Goal: Transaction & Acquisition: Book appointment/travel/reservation

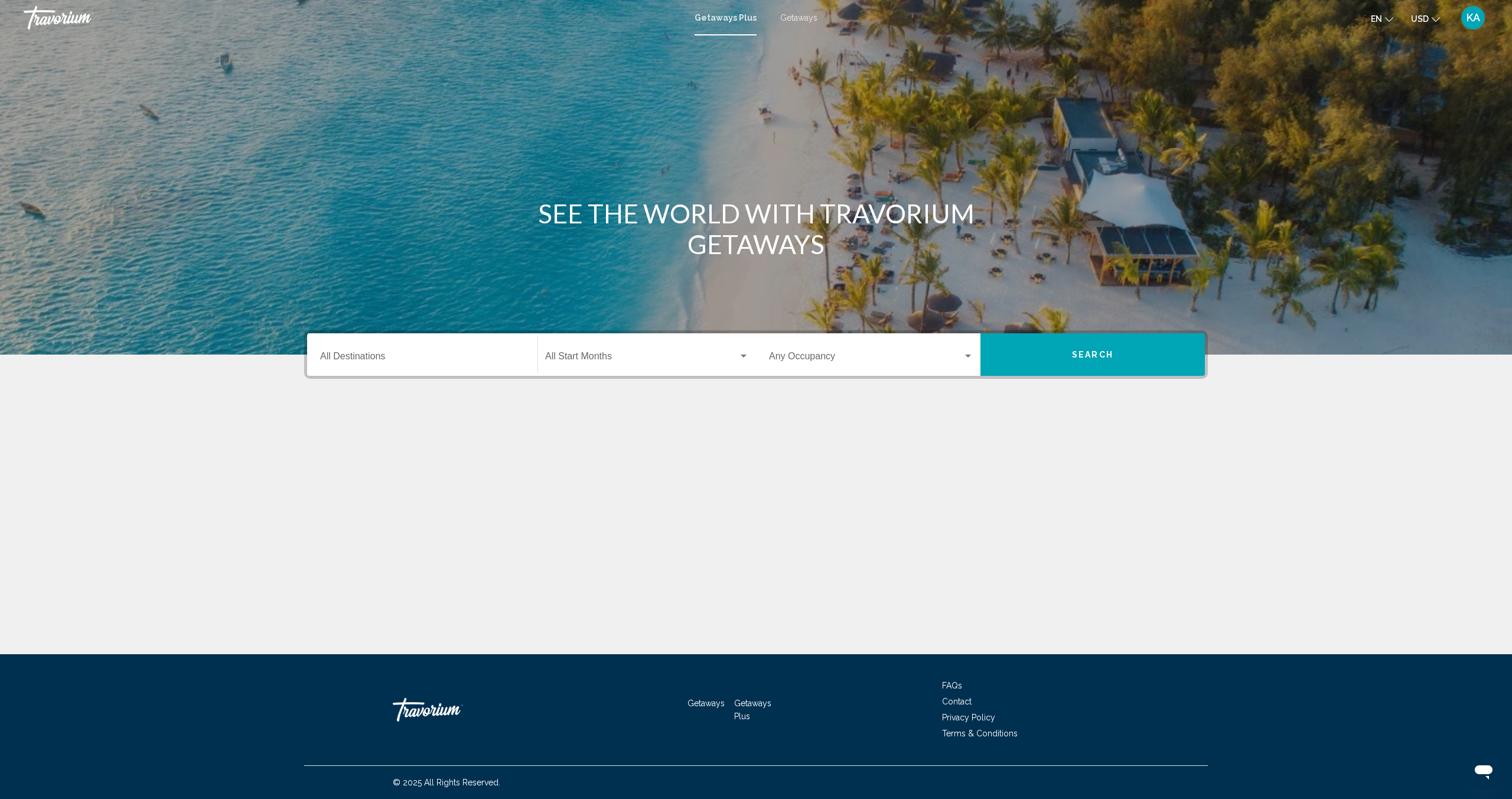
click at [789, 23] on div "Getaways Plus Getaways en English Español Français Italiano Português русский U…" at bounding box center [756, 18] width 1512 height 25
click at [791, 18] on span "Getaways" at bounding box center [799, 18] width 38 height 10
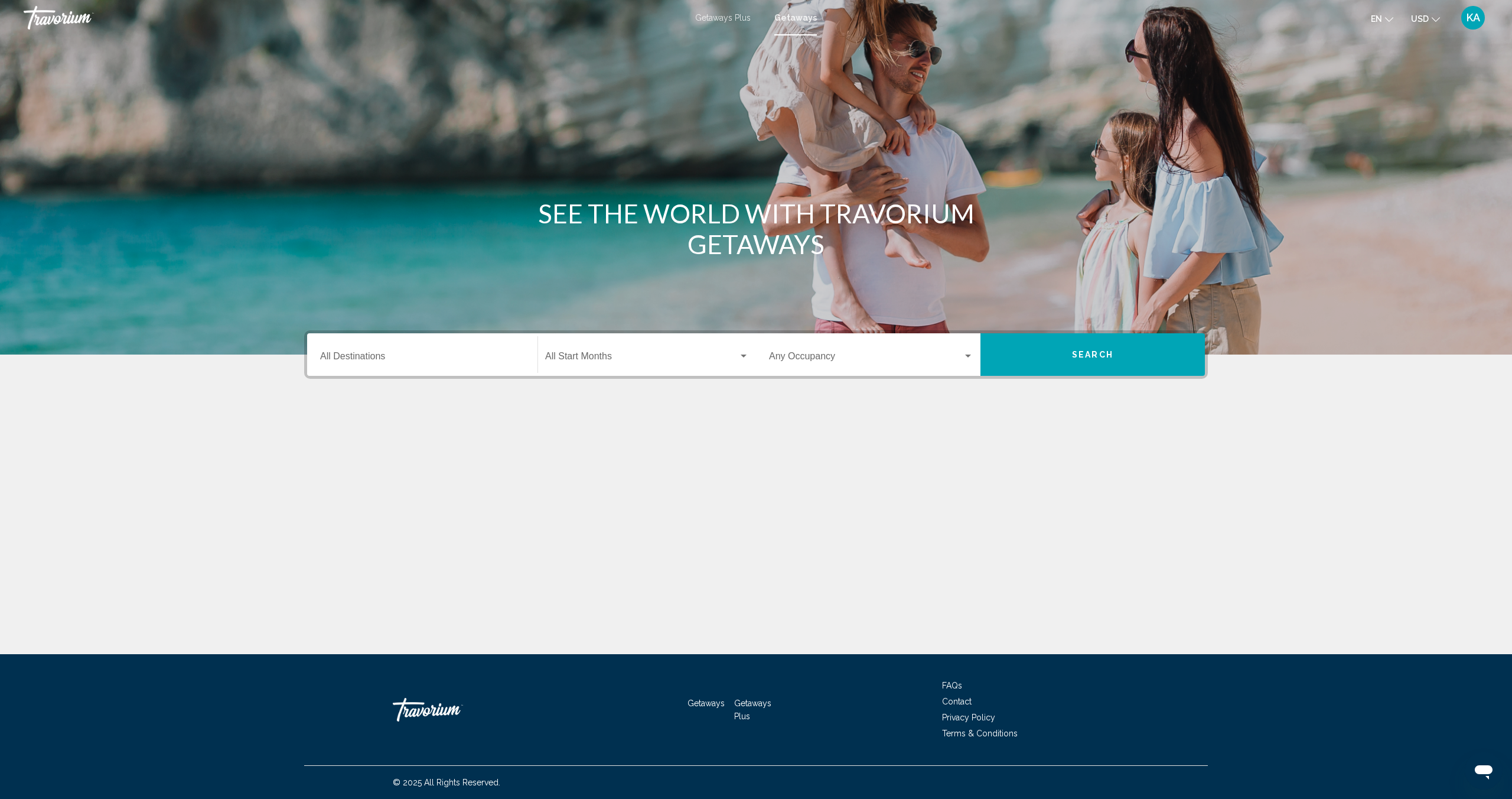
click at [371, 361] on input "Destination All Destinations" at bounding box center [422, 358] width 204 height 10
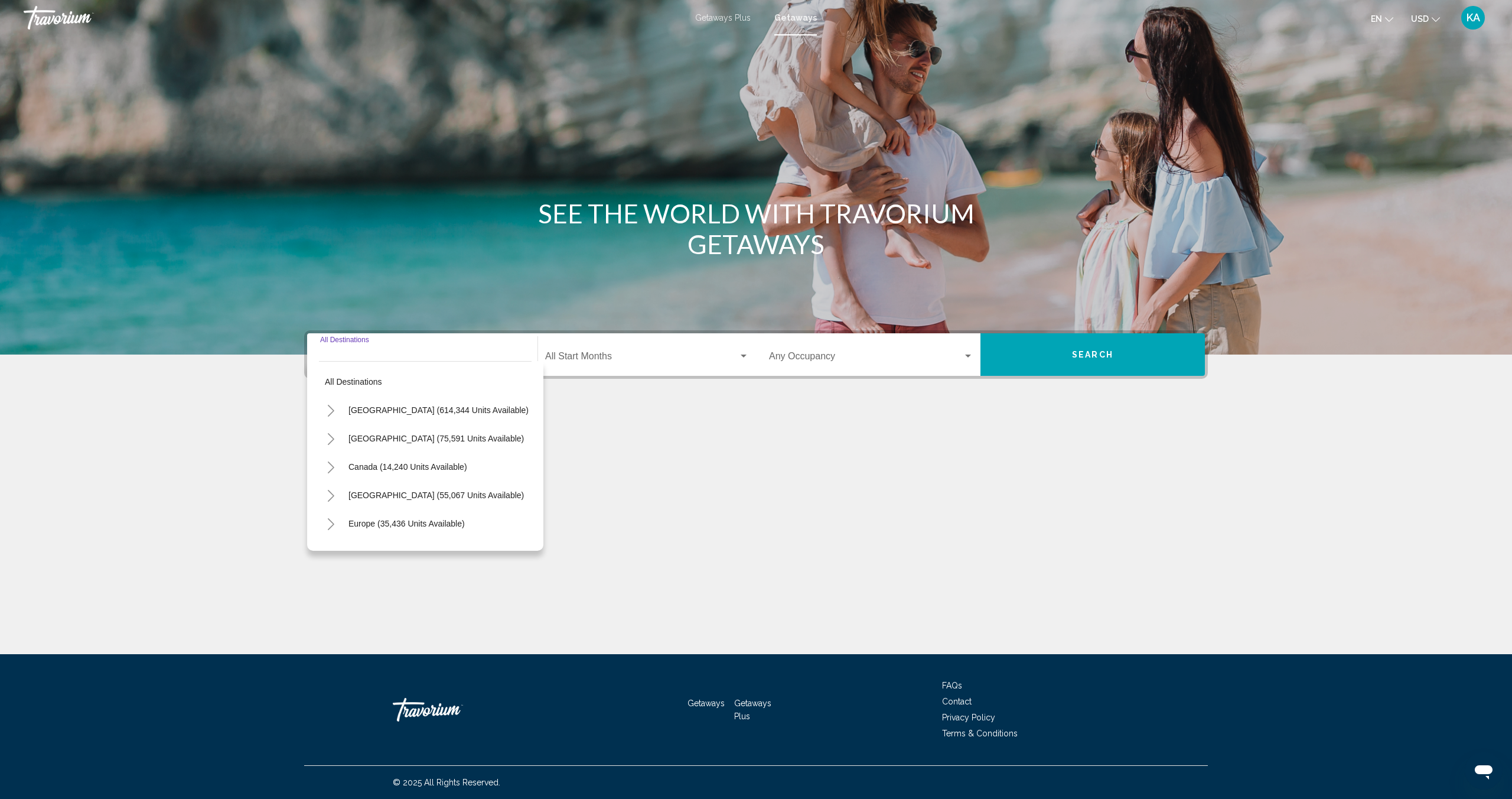
click at [328, 409] on icon "Toggle United States (614,344 units available)" at bounding box center [330, 410] width 9 height 12
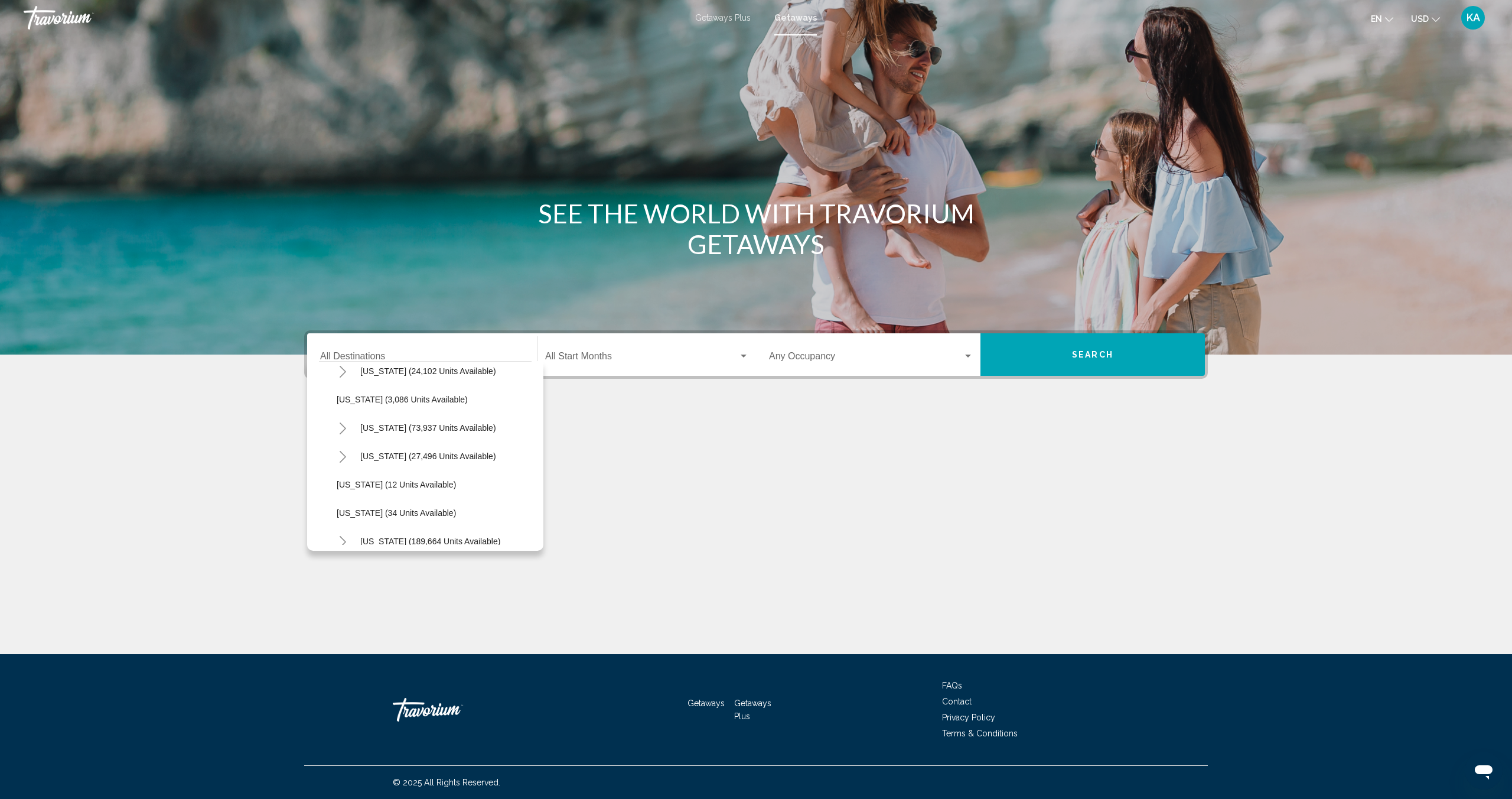
click at [339, 426] on icon "Toggle California (73,937 units available)" at bounding box center [342, 428] width 9 height 12
click at [374, 480] on span "[GEOGRAPHIC_DATA] (23,612 units available)" at bounding box center [436, 485] width 176 height 10
type input "**********"
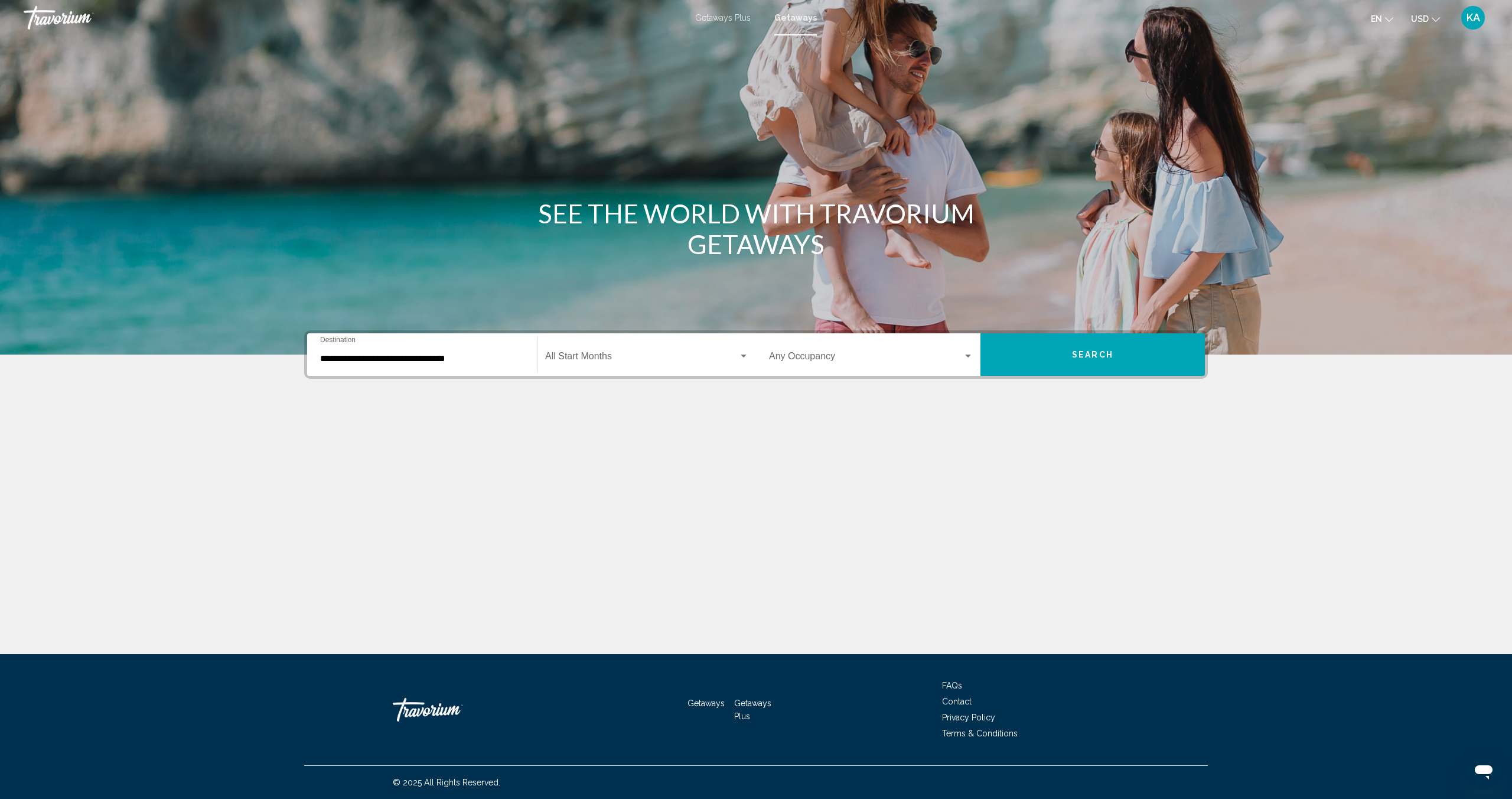
click at [615, 365] on div "Start Month All Start Months" at bounding box center [646, 354] width 203 height 38
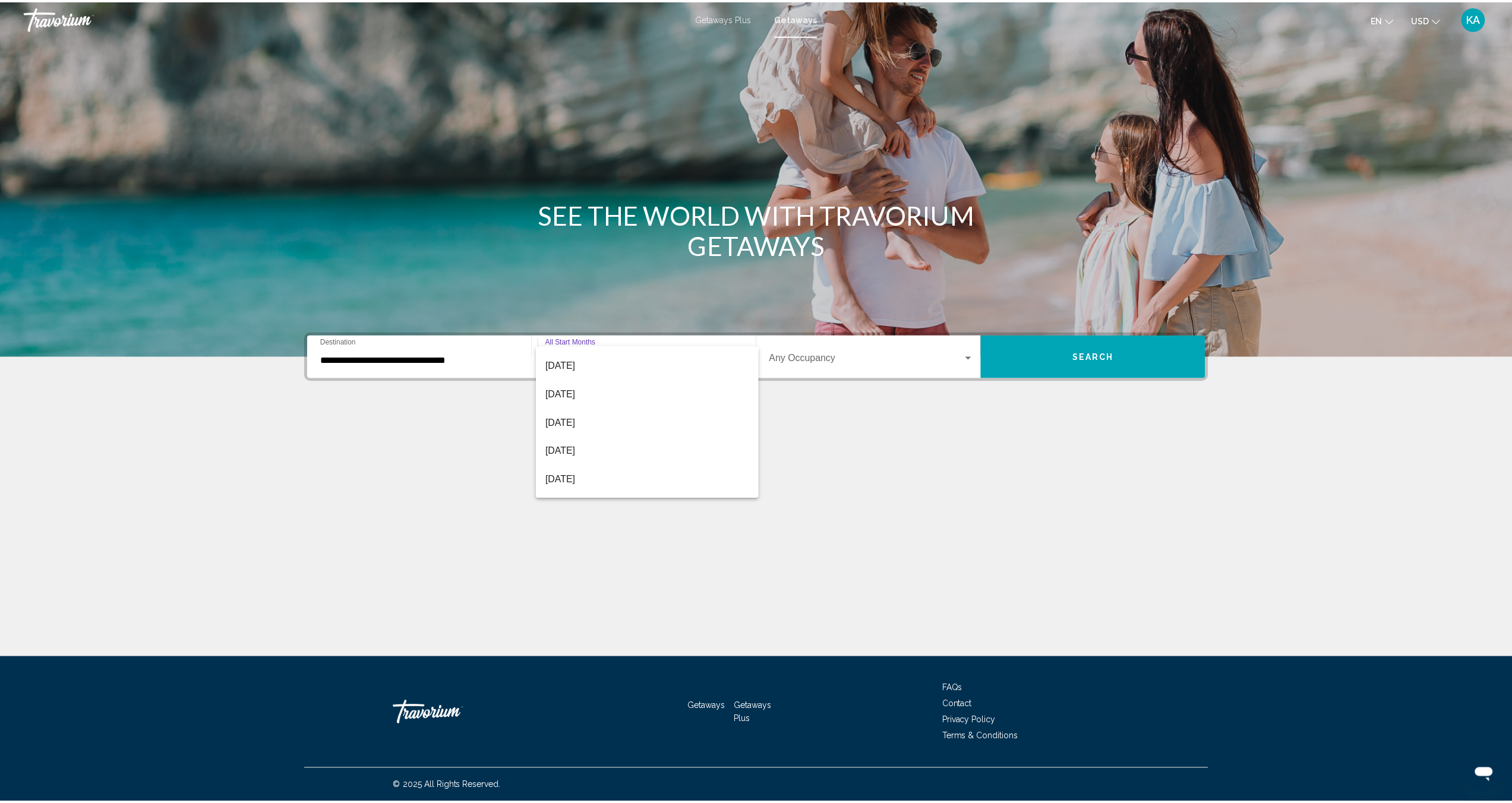
scroll to position [161, 0]
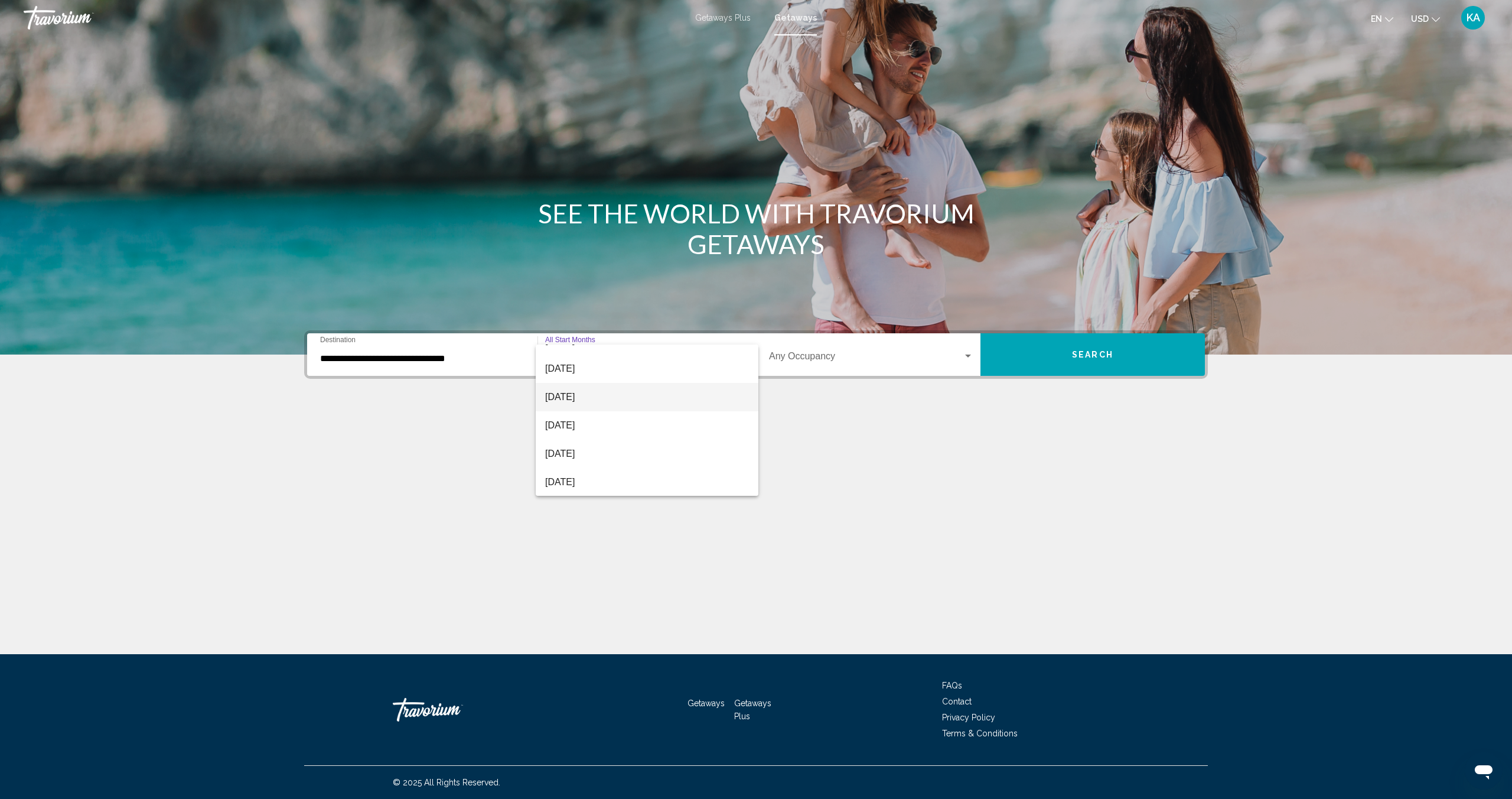
click at [577, 397] on span "[DATE]" at bounding box center [646, 398] width 203 height 29
click at [1086, 358] on span "Search" at bounding box center [1092, 355] width 41 height 10
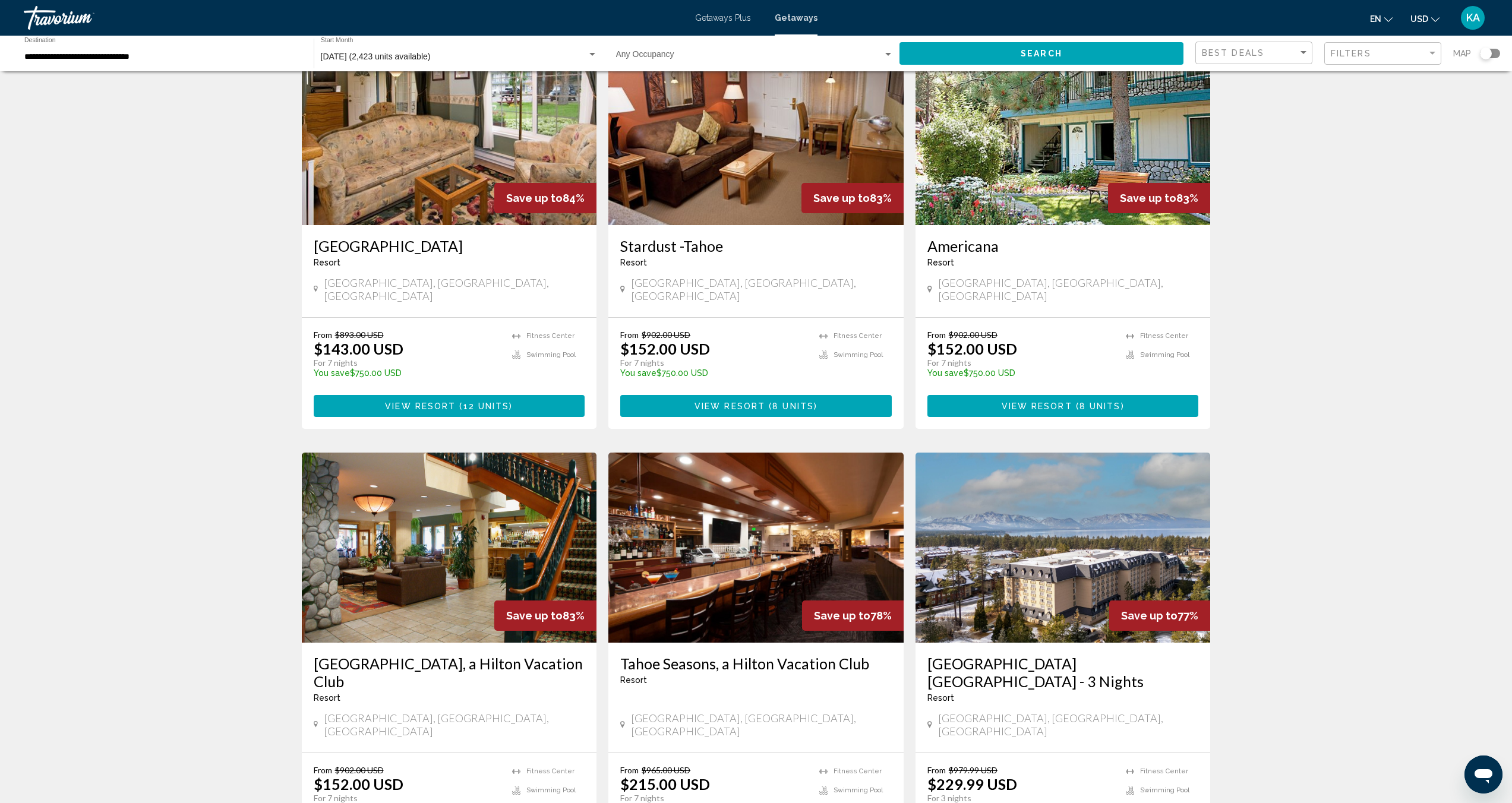
scroll to position [1082, 0]
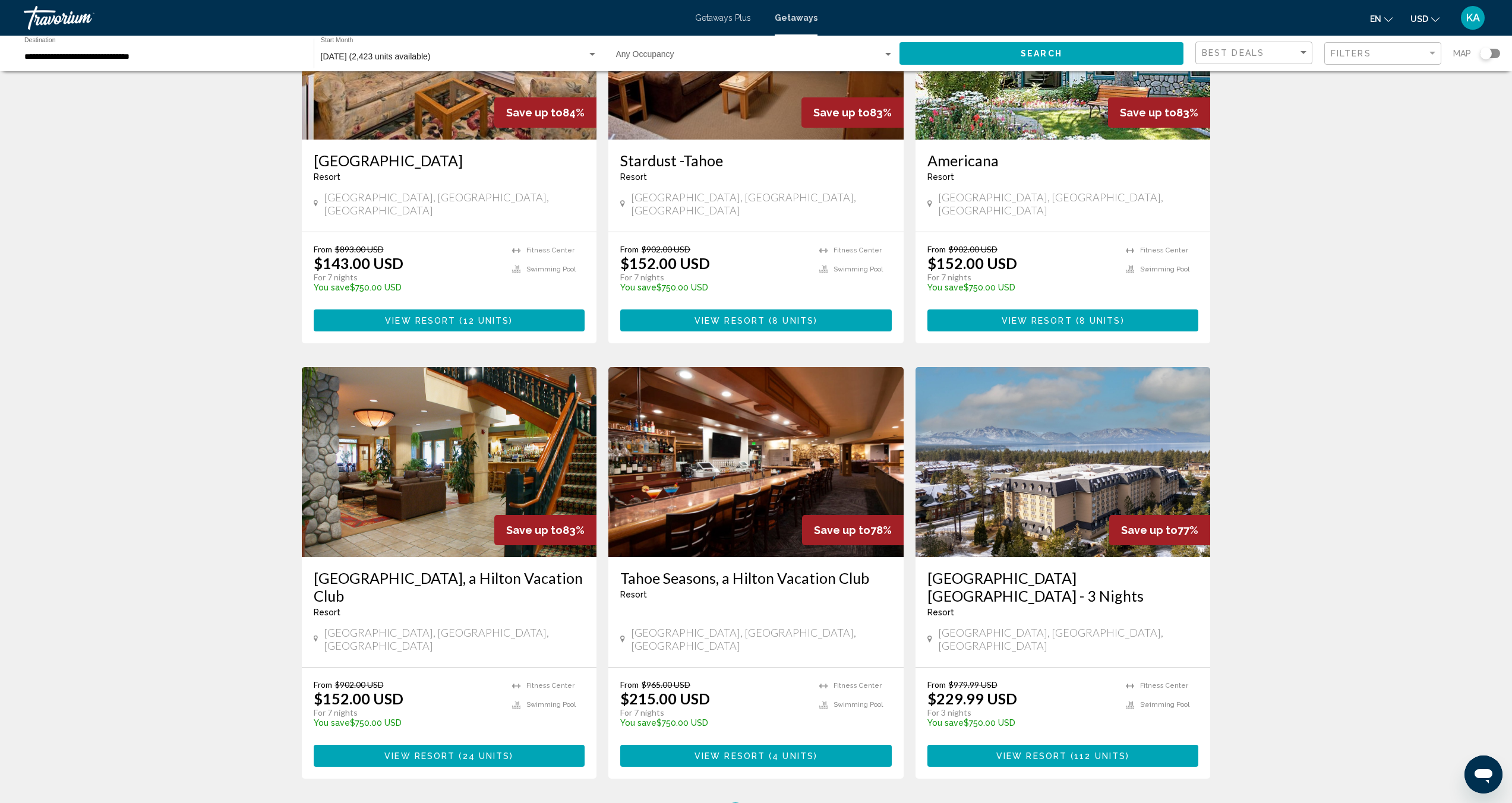
click at [524, 744] on button "View Resort ( 24 units )" at bounding box center [449, 755] width 271 height 22
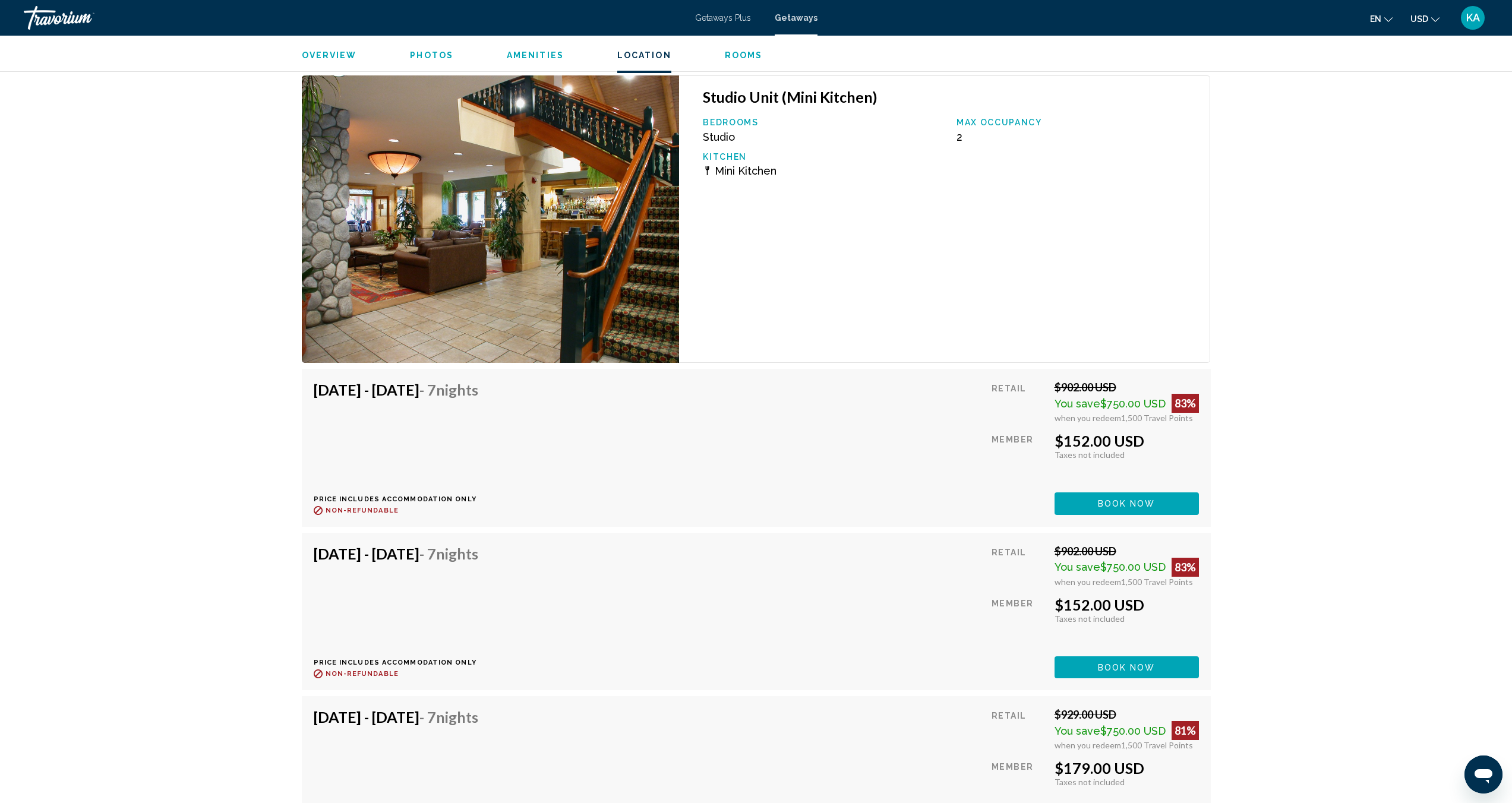
scroll to position [2067, 0]
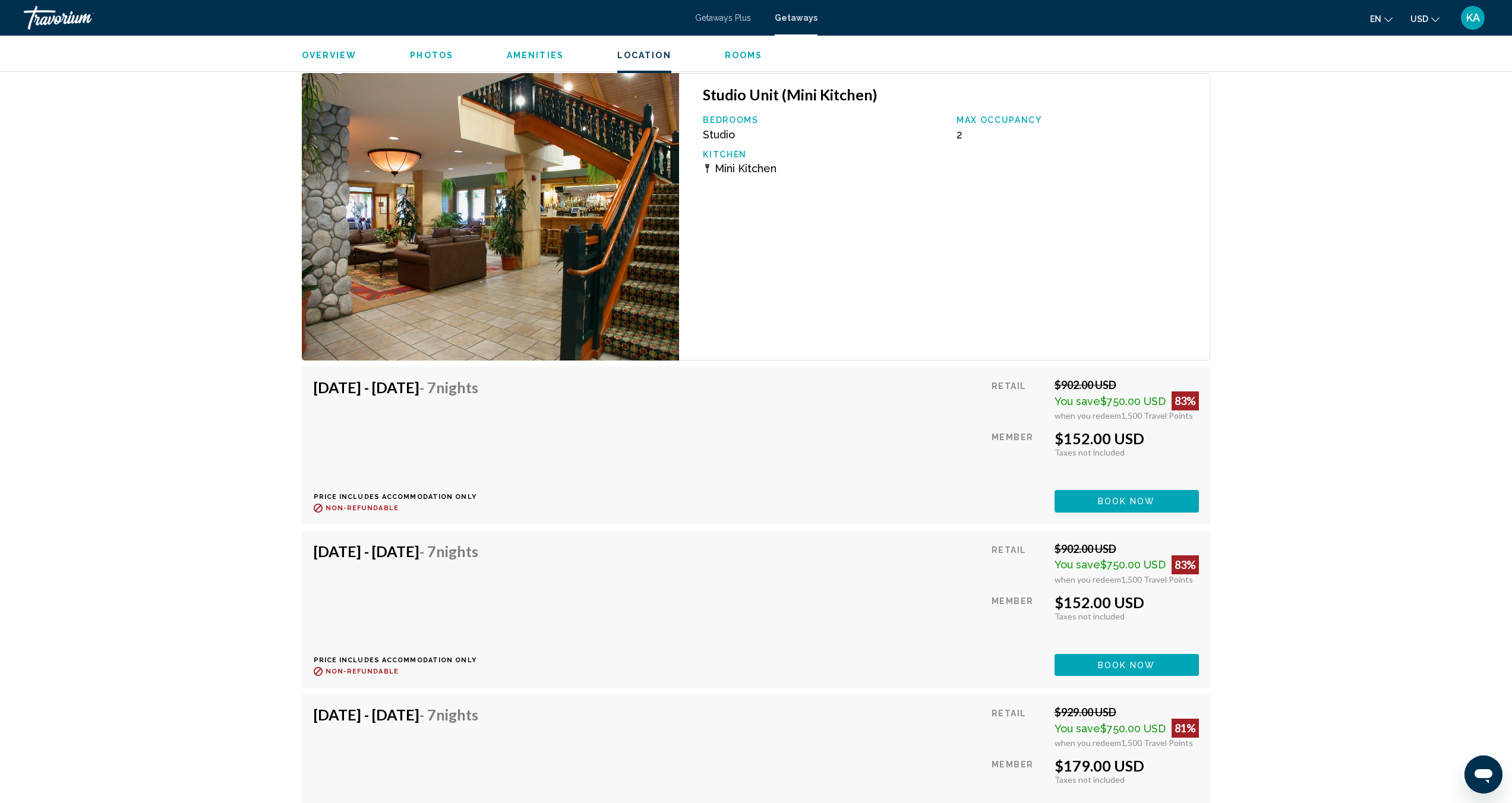
click at [1154, 499] on span "Book now" at bounding box center [1127, 502] width 58 height 10
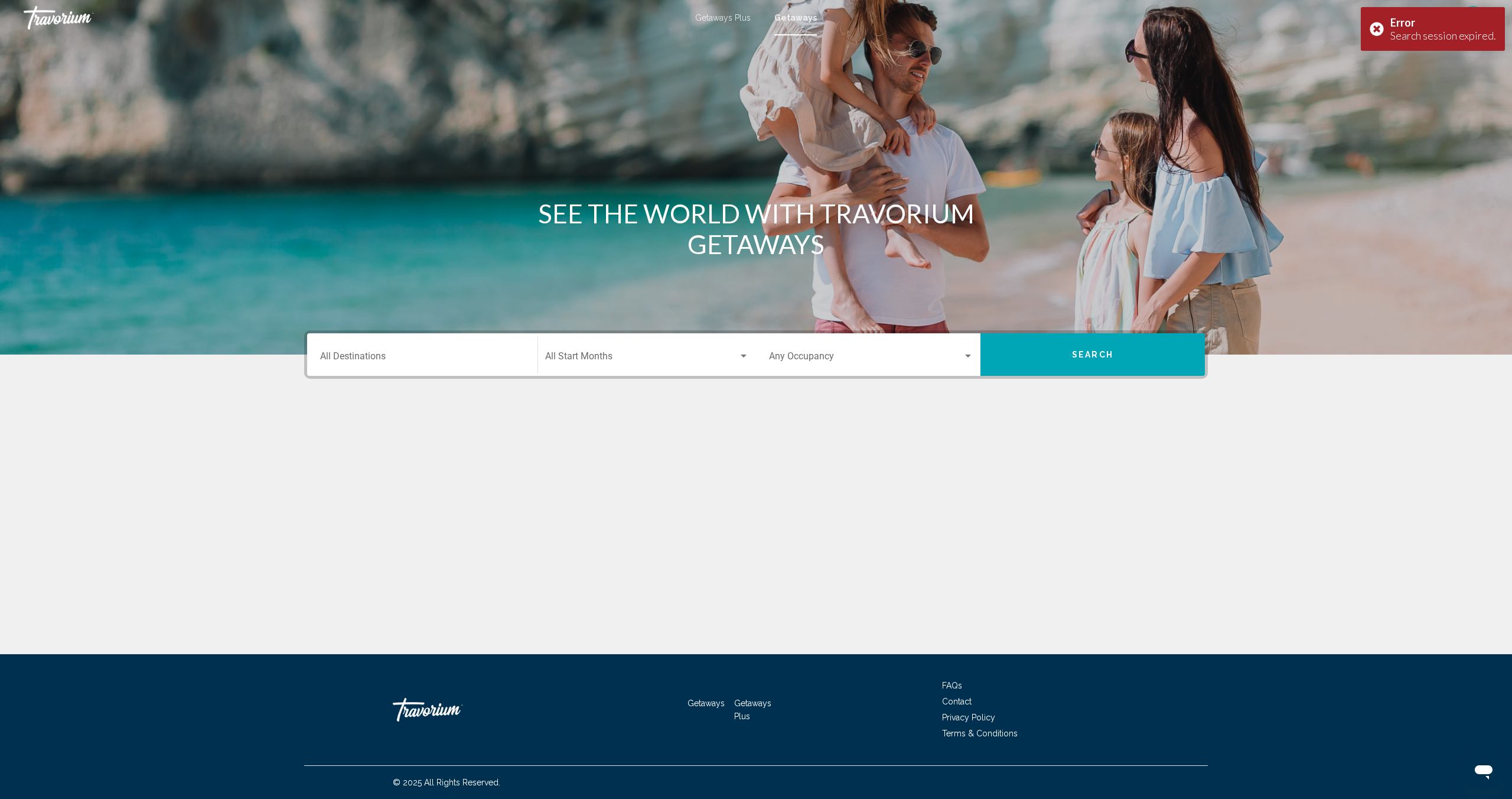
click at [426, 354] on input "Destination All Destinations" at bounding box center [422, 358] width 204 height 10
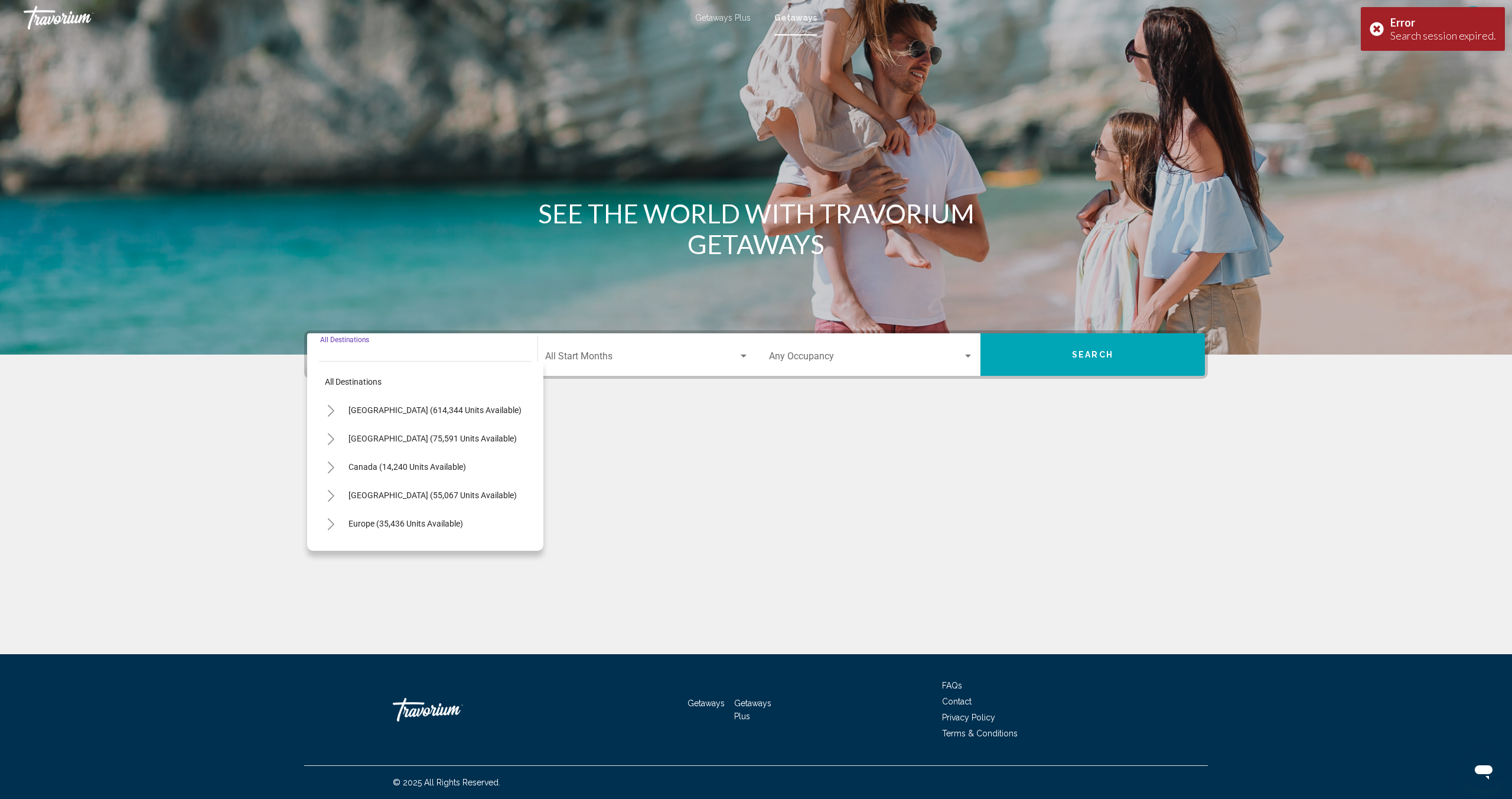
click at [325, 410] on button "Toggle United States (614,344 units available)" at bounding box center [331, 410] width 24 height 24
click at [340, 492] on icon "Toggle California (73,937 units available)" at bounding box center [342, 496] width 9 height 12
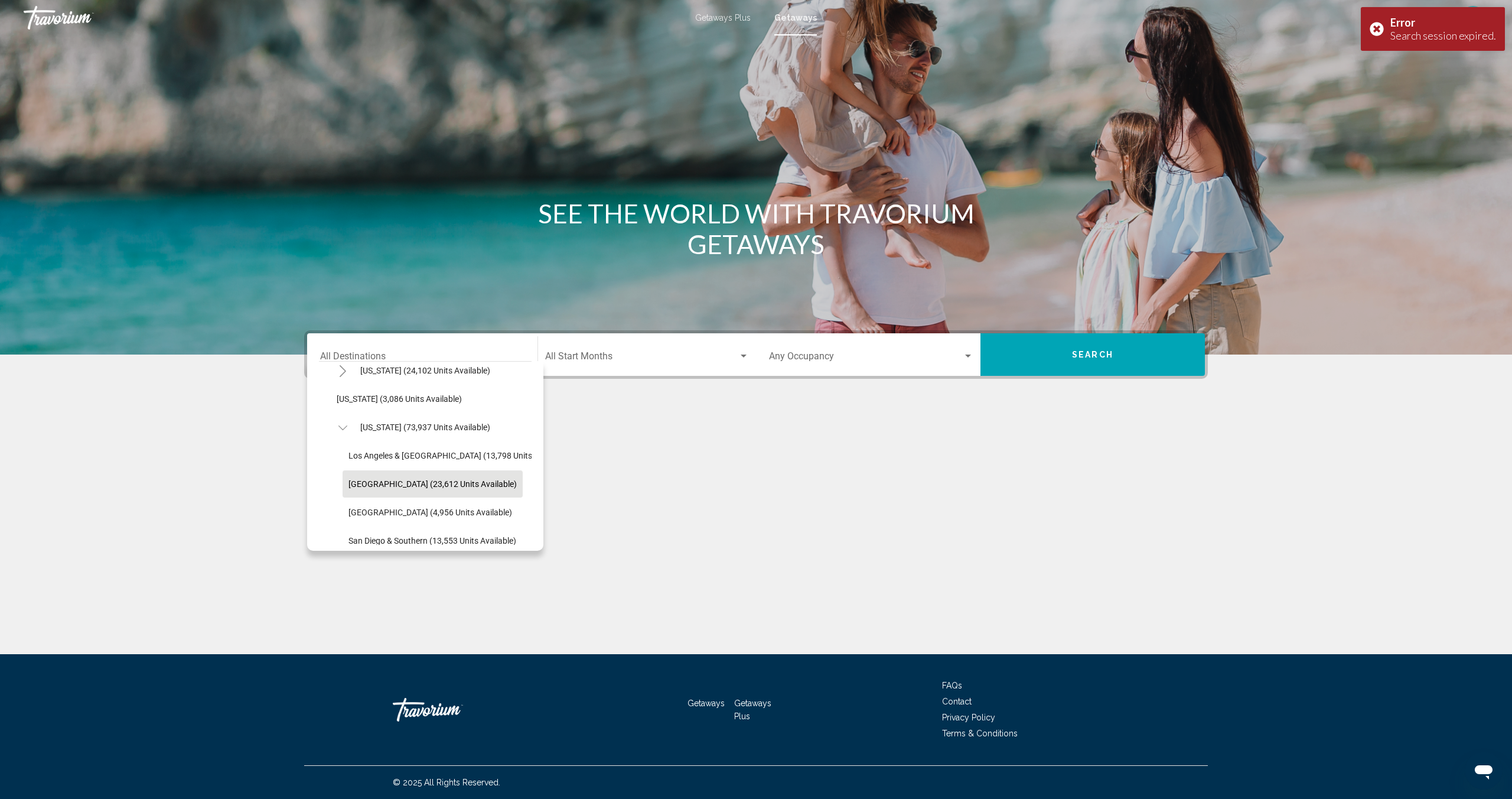
click at [404, 485] on span "[GEOGRAPHIC_DATA] (23,612 units available)" at bounding box center [432, 484] width 168 height 10
type input "**********"
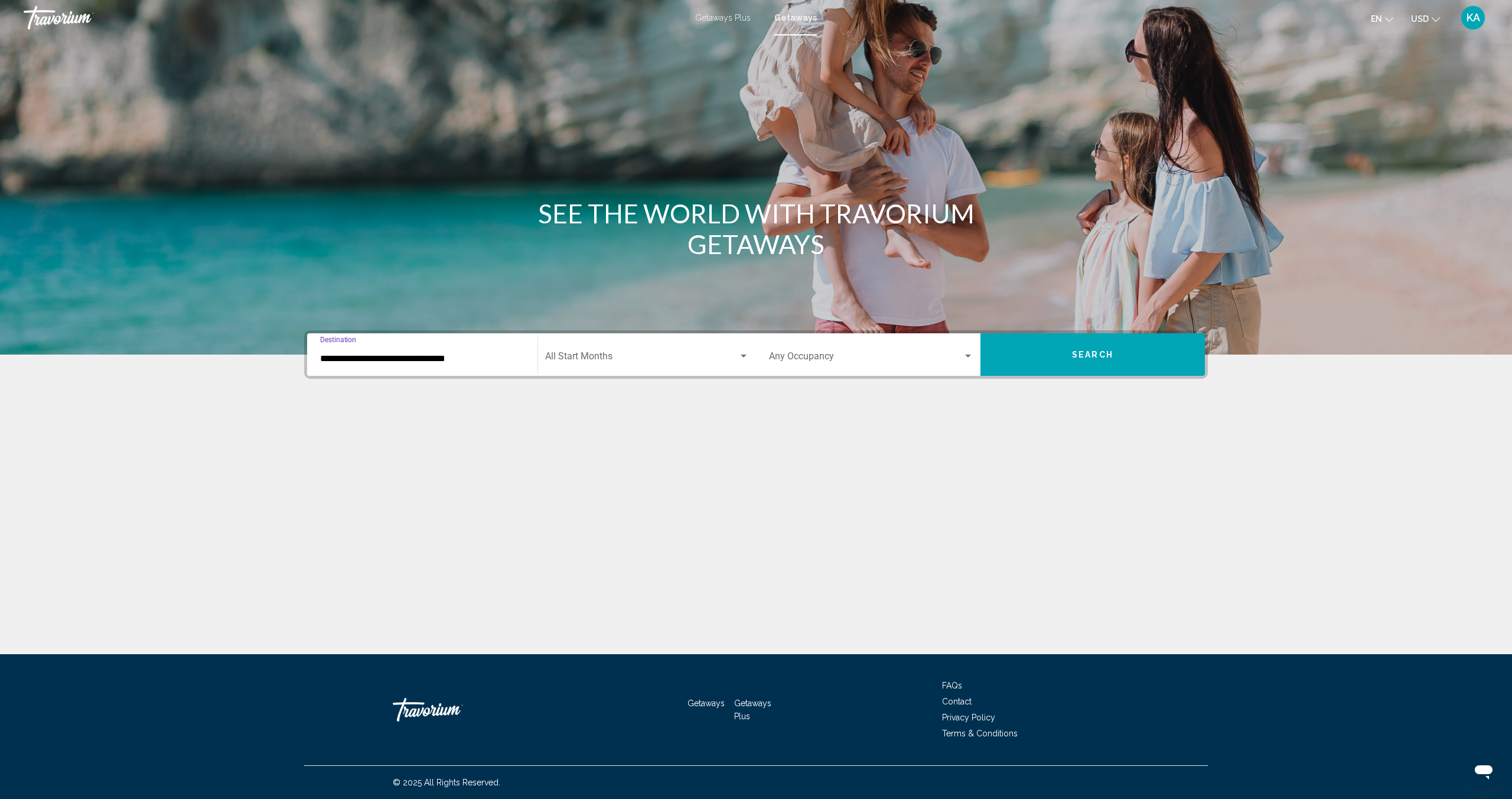
click at [629, 363] on span "Search widget" at bounding box center [642, 358] width 193 height 10
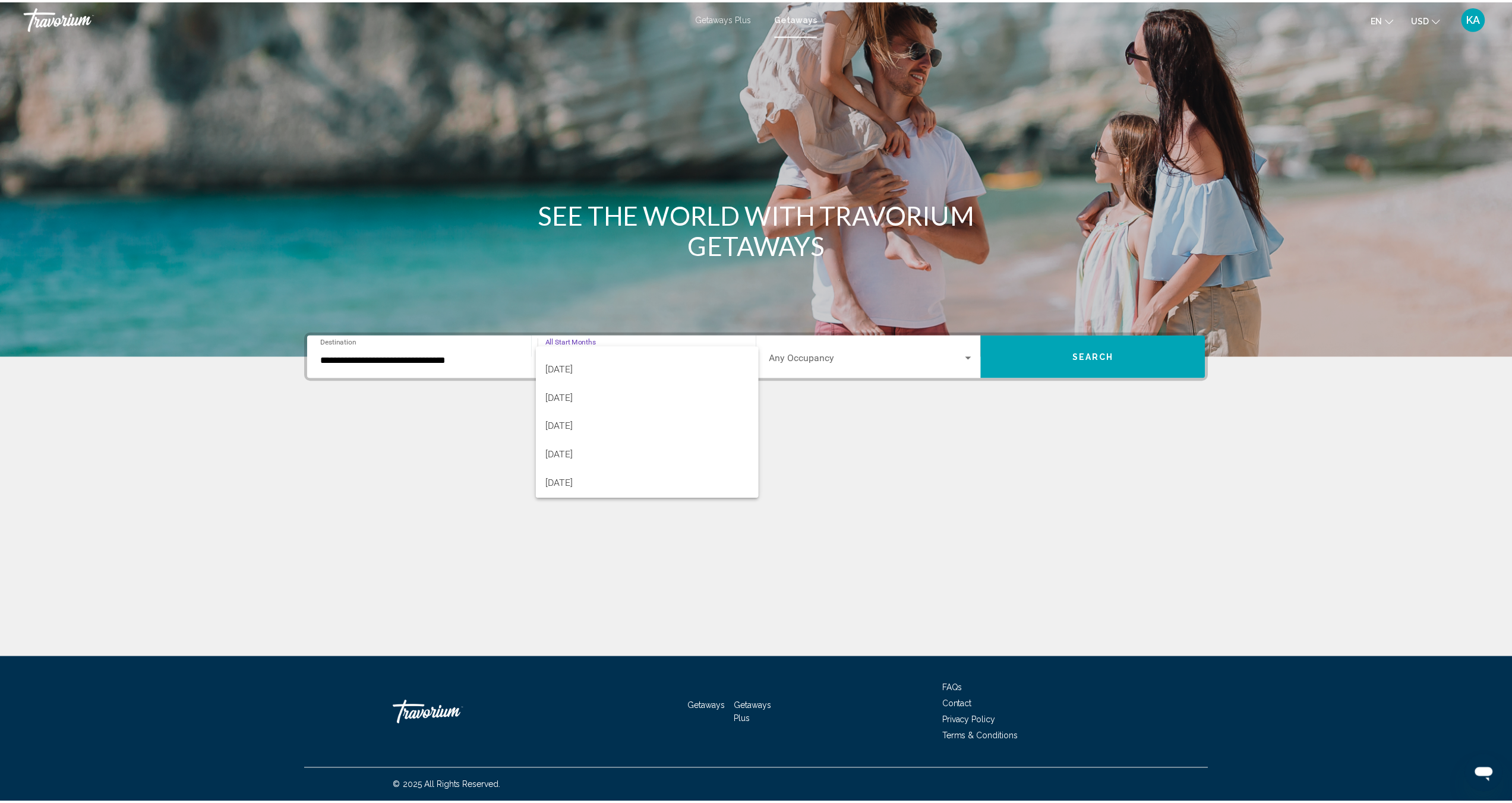
scroll to position [100, 0]
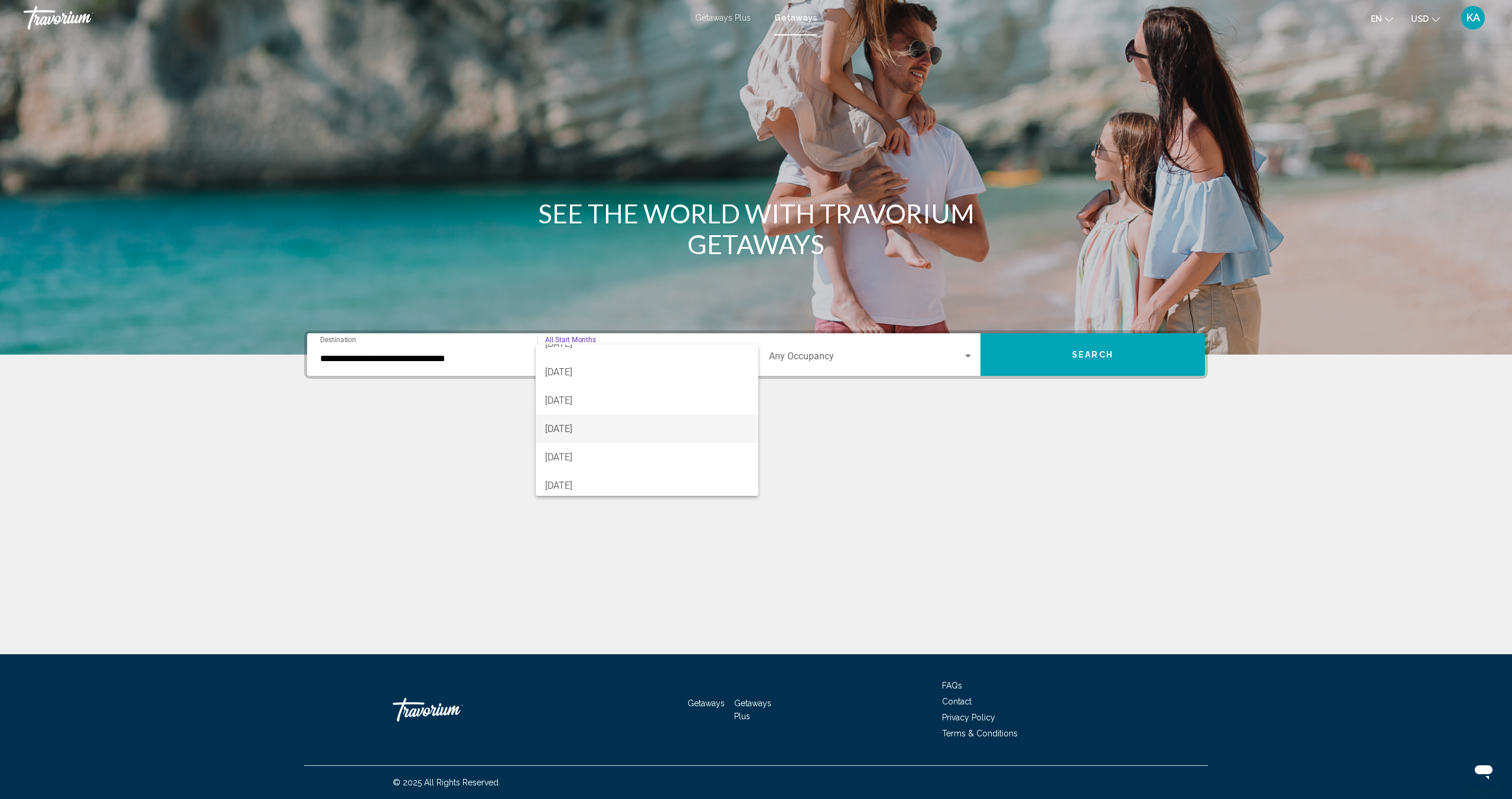
click at [554, 431] on span "[DATE]" at bounding box center [646, 429] width 203 height 29
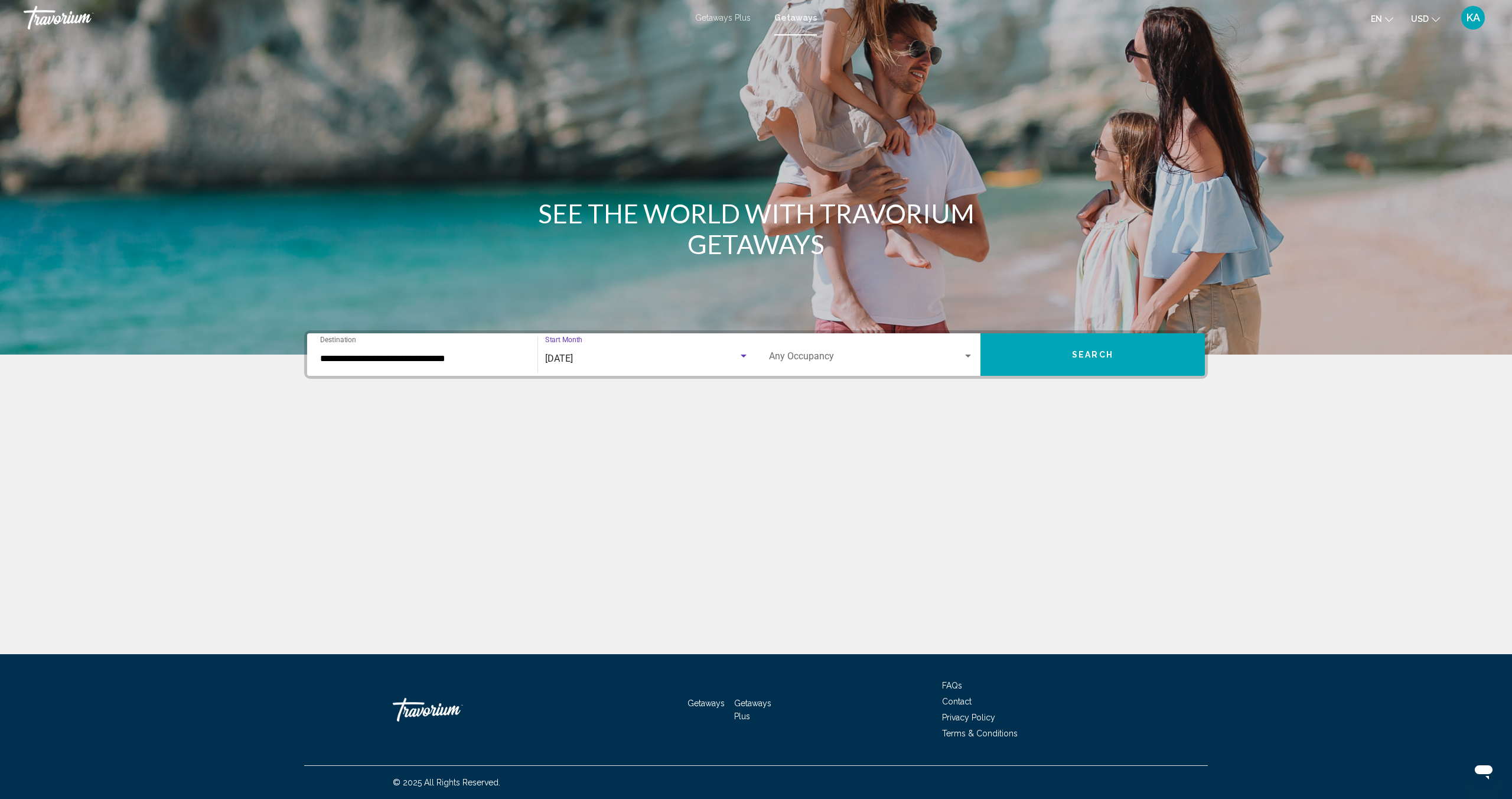
click at [922, 361] on span "Search widget" at bounding box center [866, 358] width 194 height 10
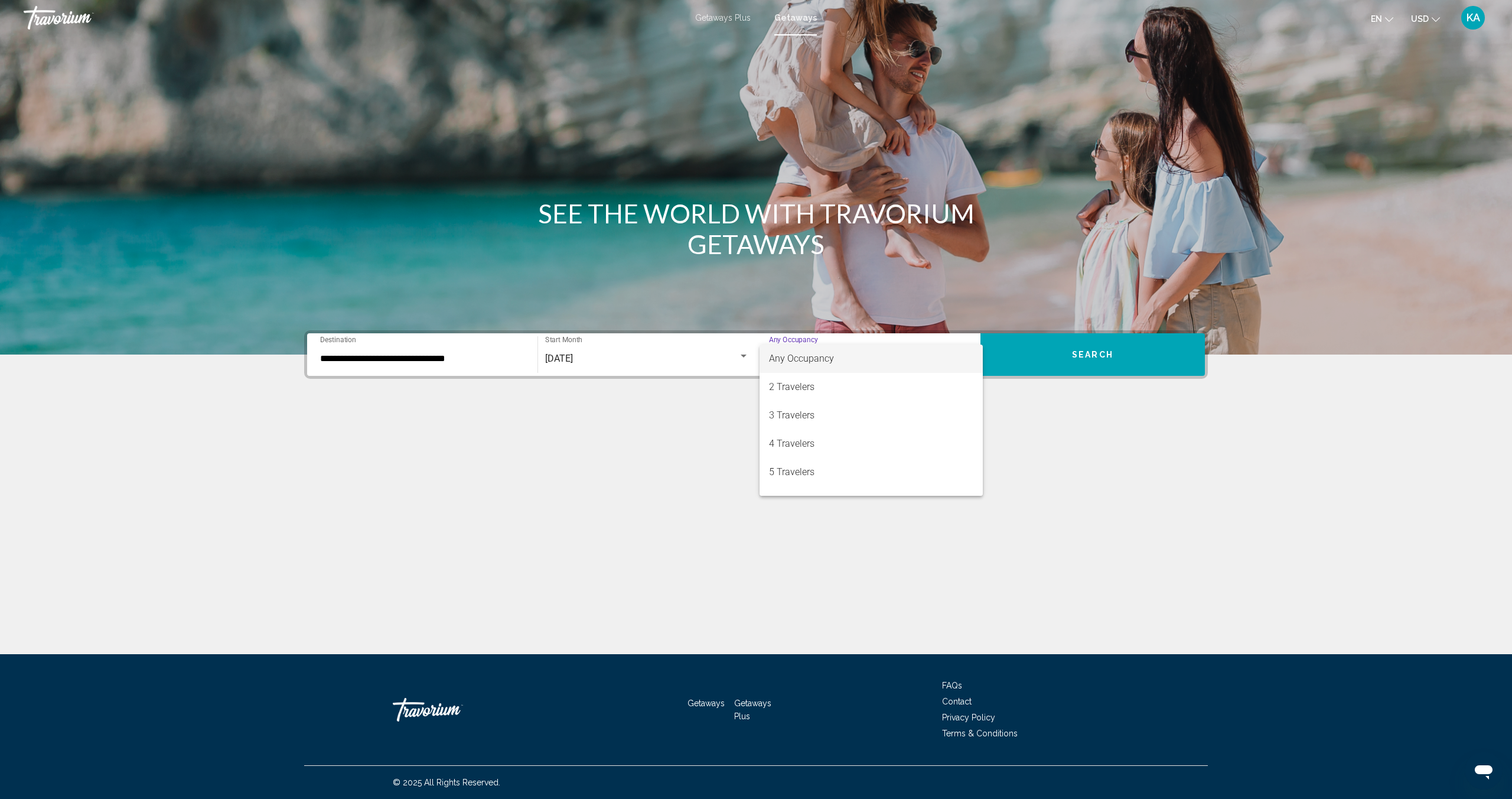
click at [1099, 358] on div at bounding box center [756, 399] width 1512 height 799
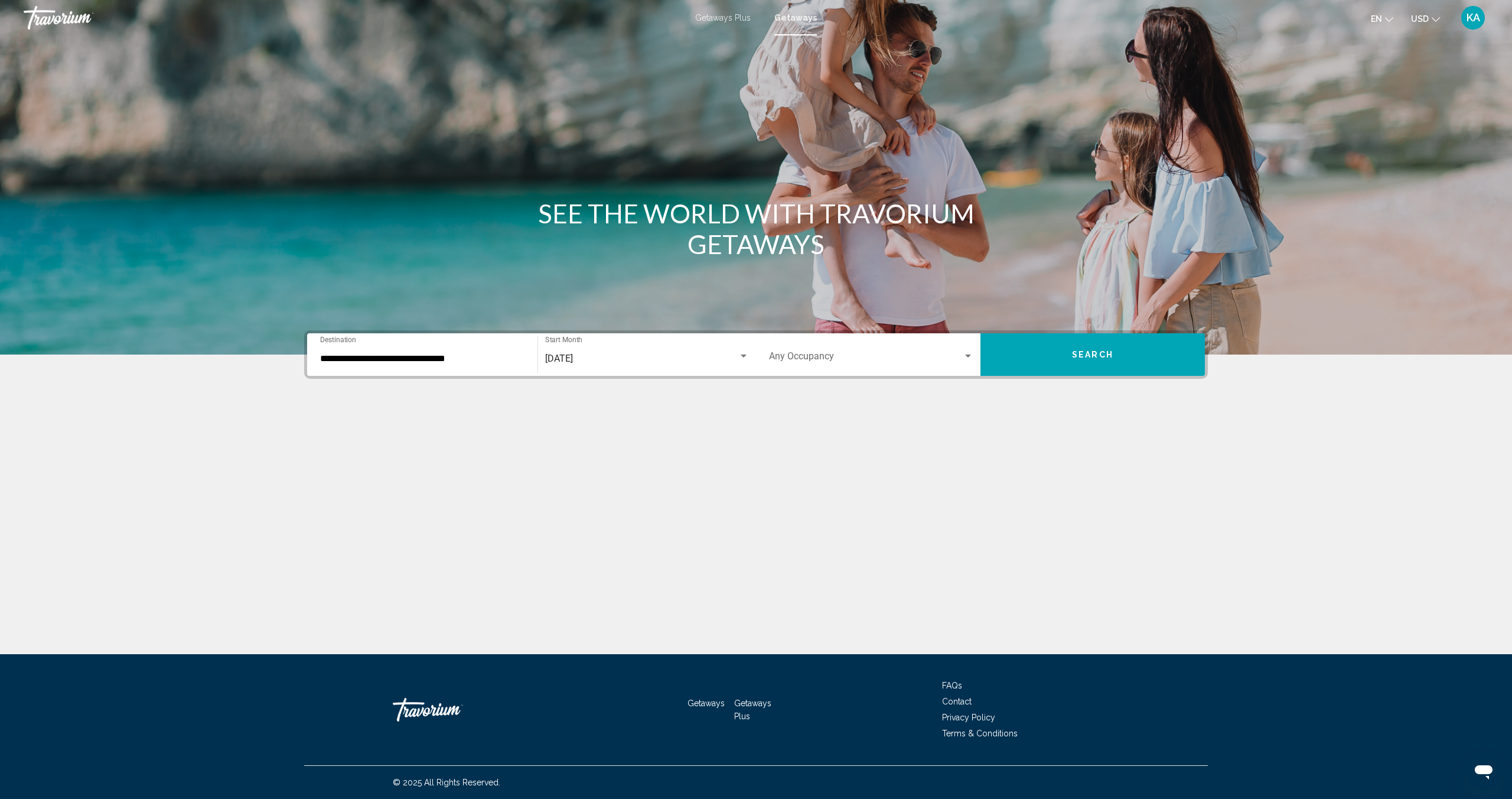
click at [1096, 361] on button "Search" at bounding box center [1092, 354] width 224 height 42
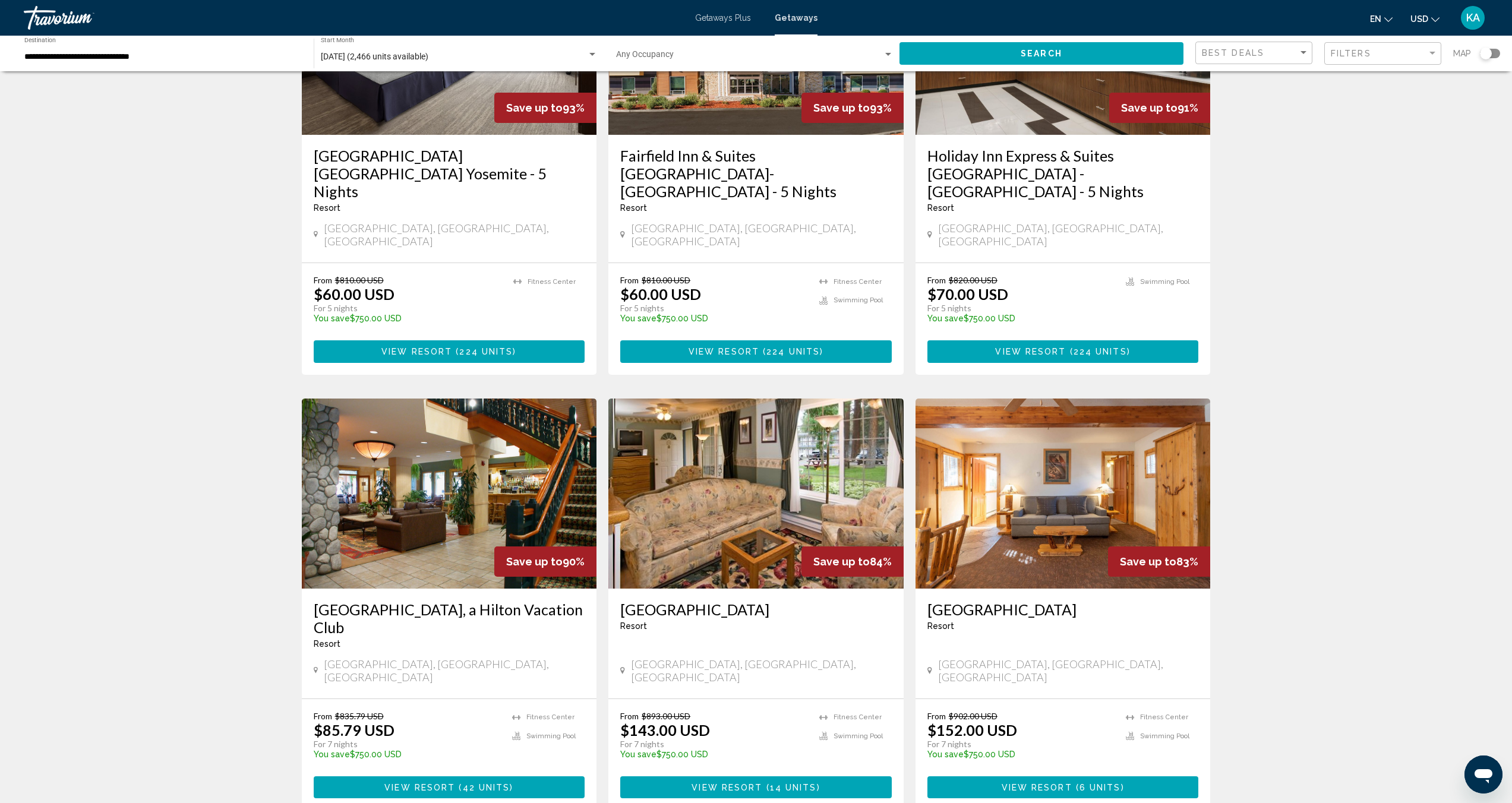
scroll to position [878, 0]
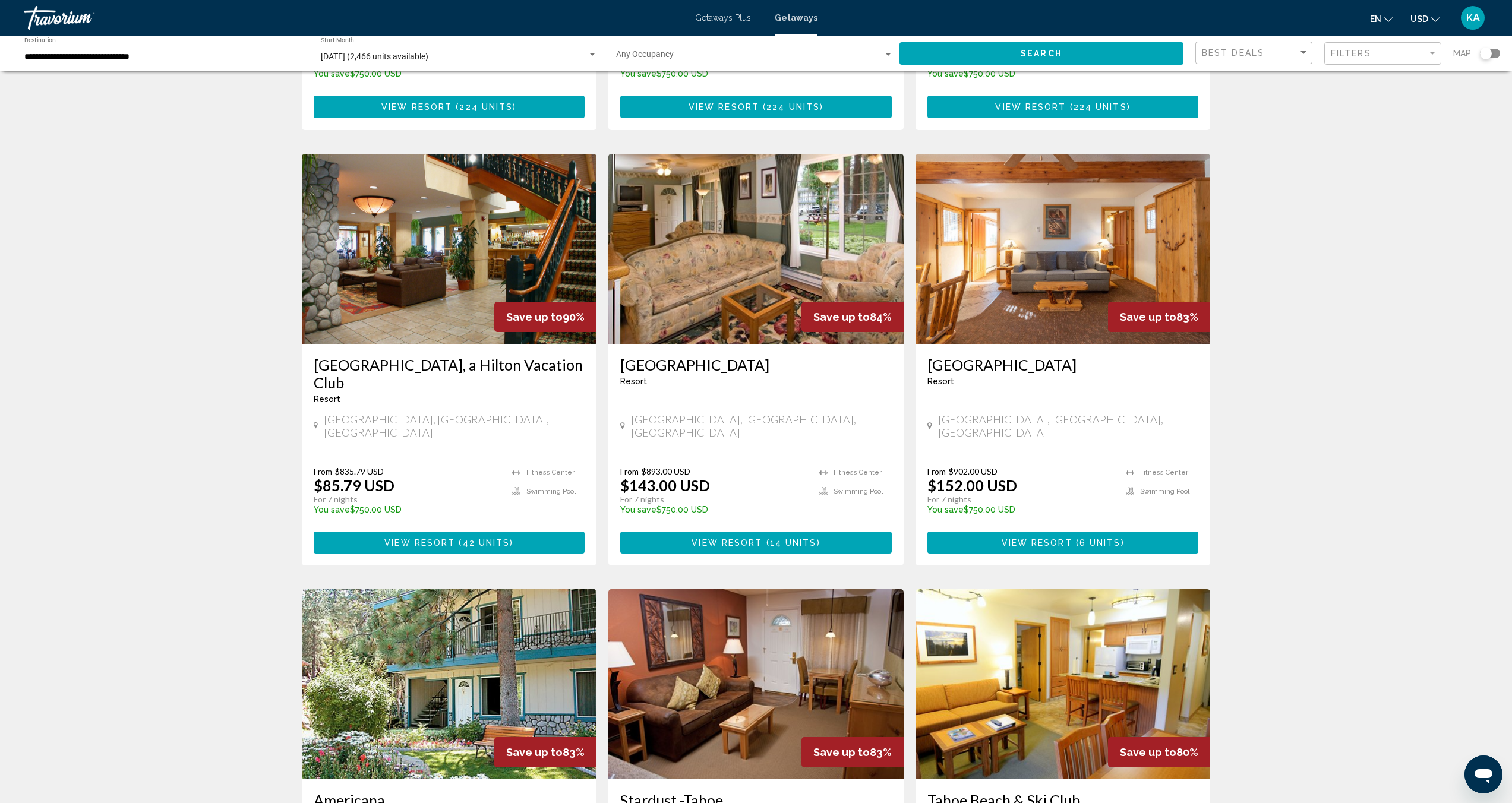
click at [502, 538] on span "42 units" at bounding box center [486, 543] width 47 height 10
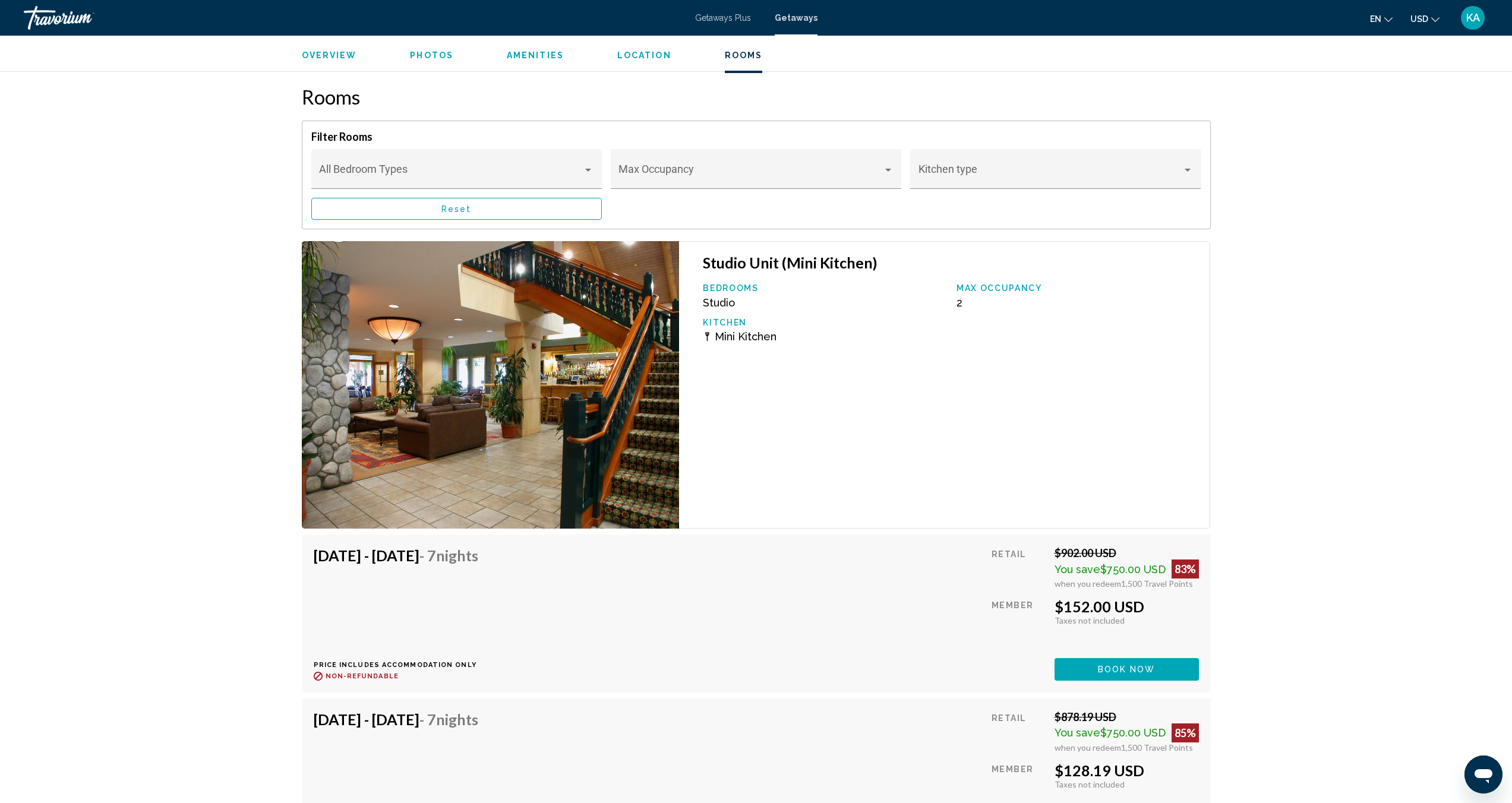
scroll to position [1924, 0]
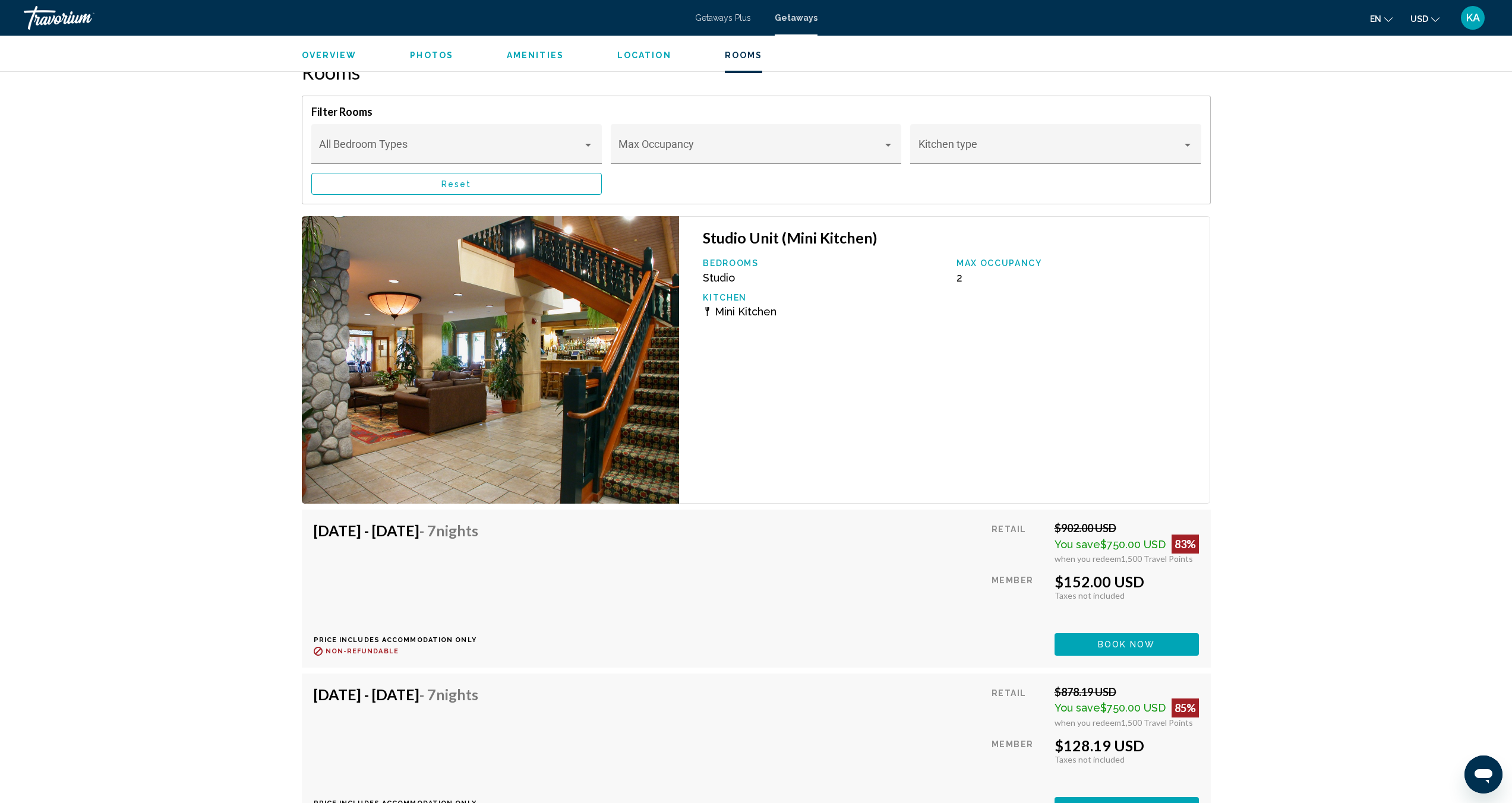
click at [1124, 643] on span "Book now" at bounding box center [1127, 645] width 58 height 10
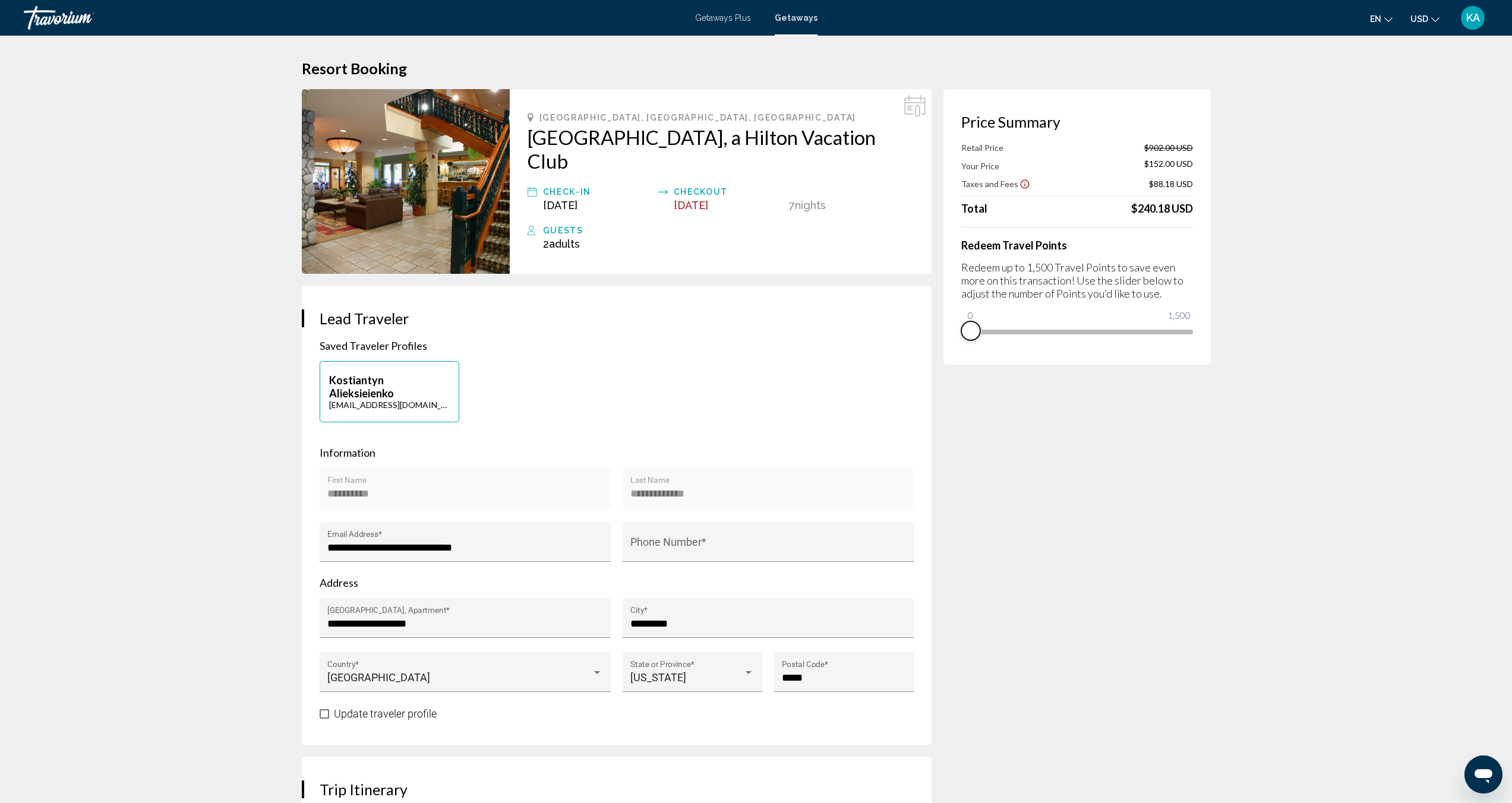
drag, startPoint x: 1180, startPoint y: 356, endPoint x: 926, endPoint y: 347, distance: 254.2
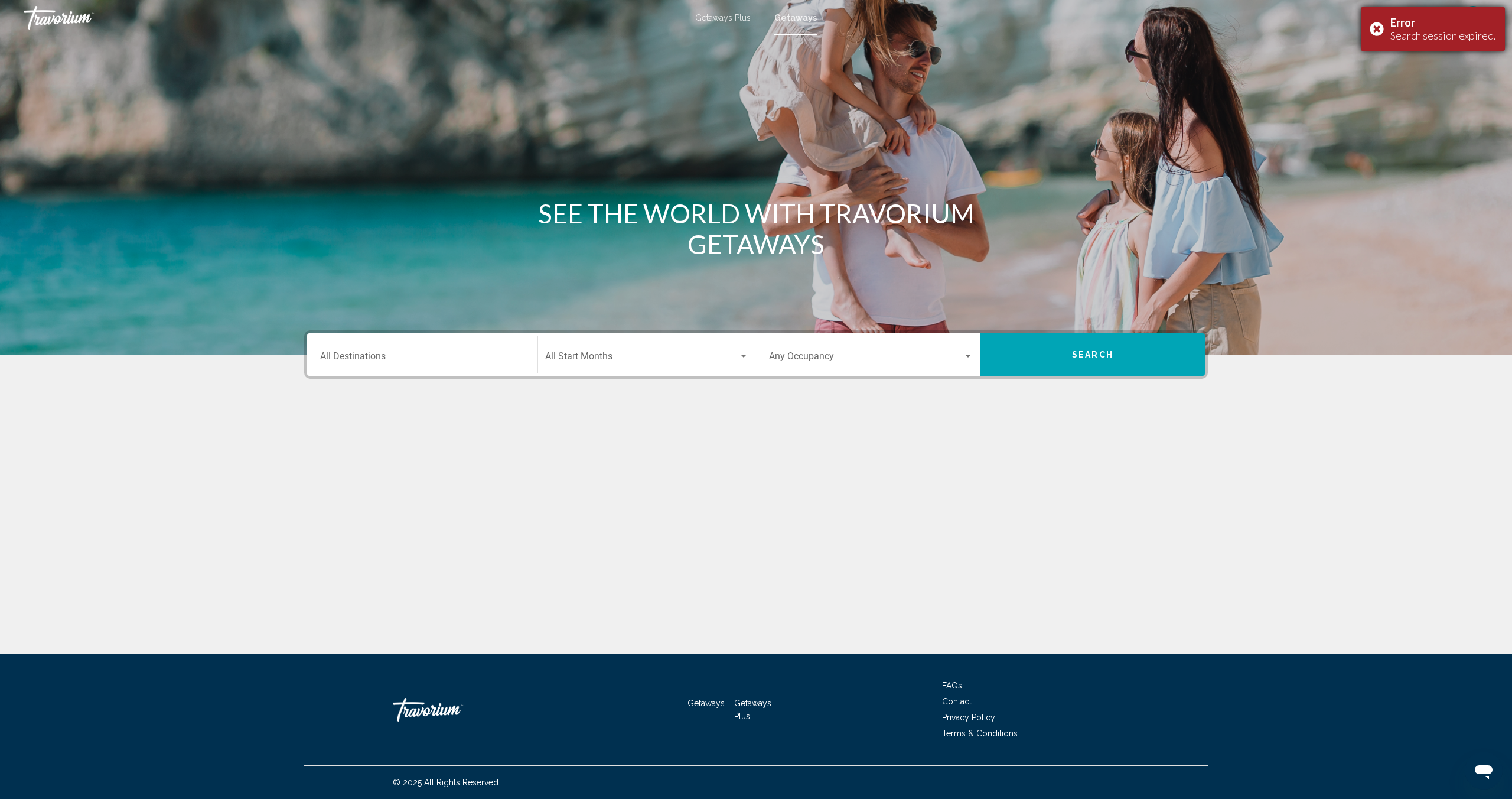
click at [1376, 29] on div "Error Search session expired." at bounding box center [1432, 29] width 144 height 44
click at [425, 361] on input "Destination All Destinations" at bounding box center [422, 358] width 204 height 10
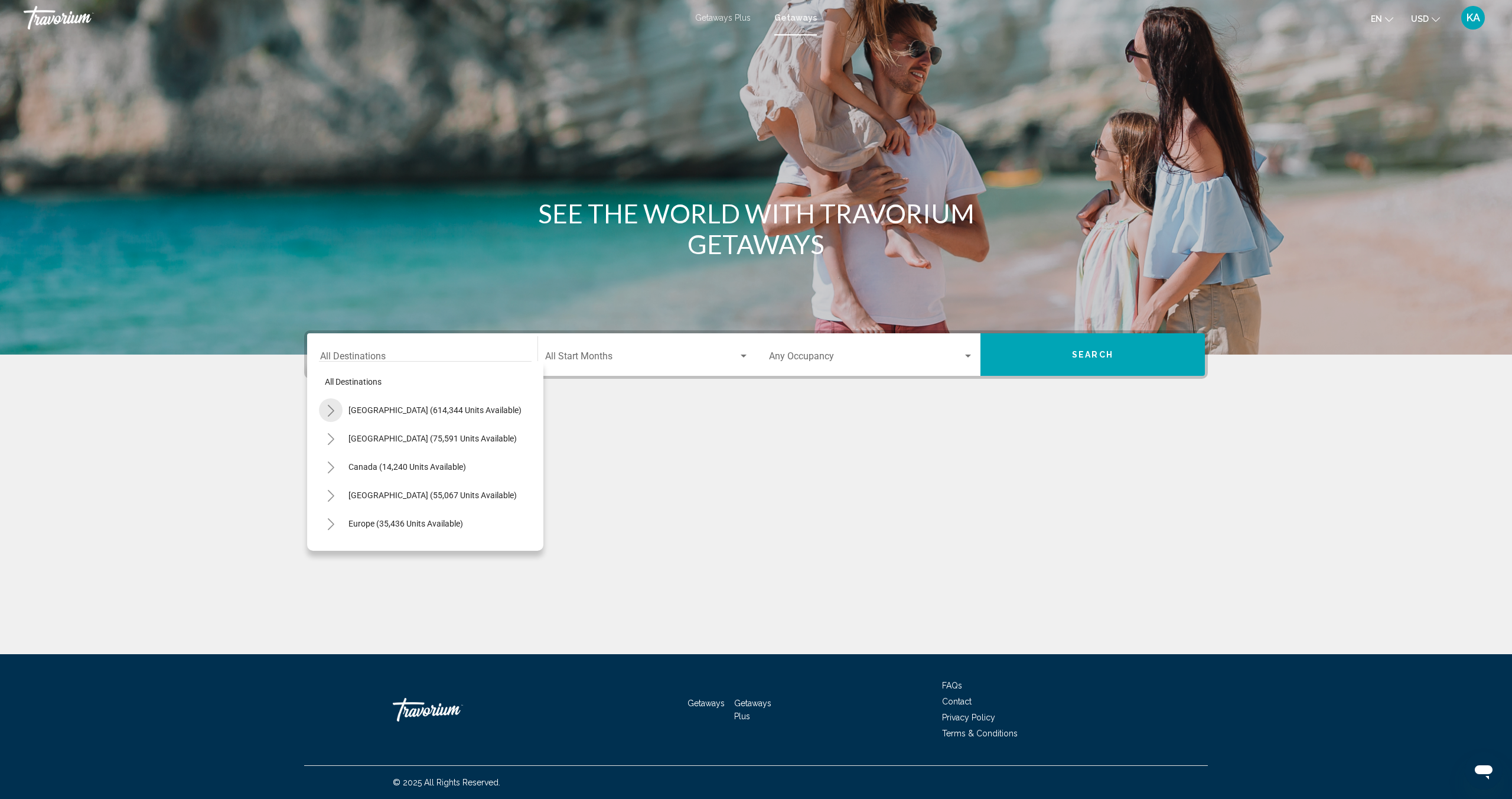
click at [329, 409] on icon "Toggle United States (614,344 units available)" at bounding box center [330, 410] width 9 height 12
click at [341, 495] on icon "Toggle California (73,937 units available)" at bounding box center [342, 496] width 9 height 12
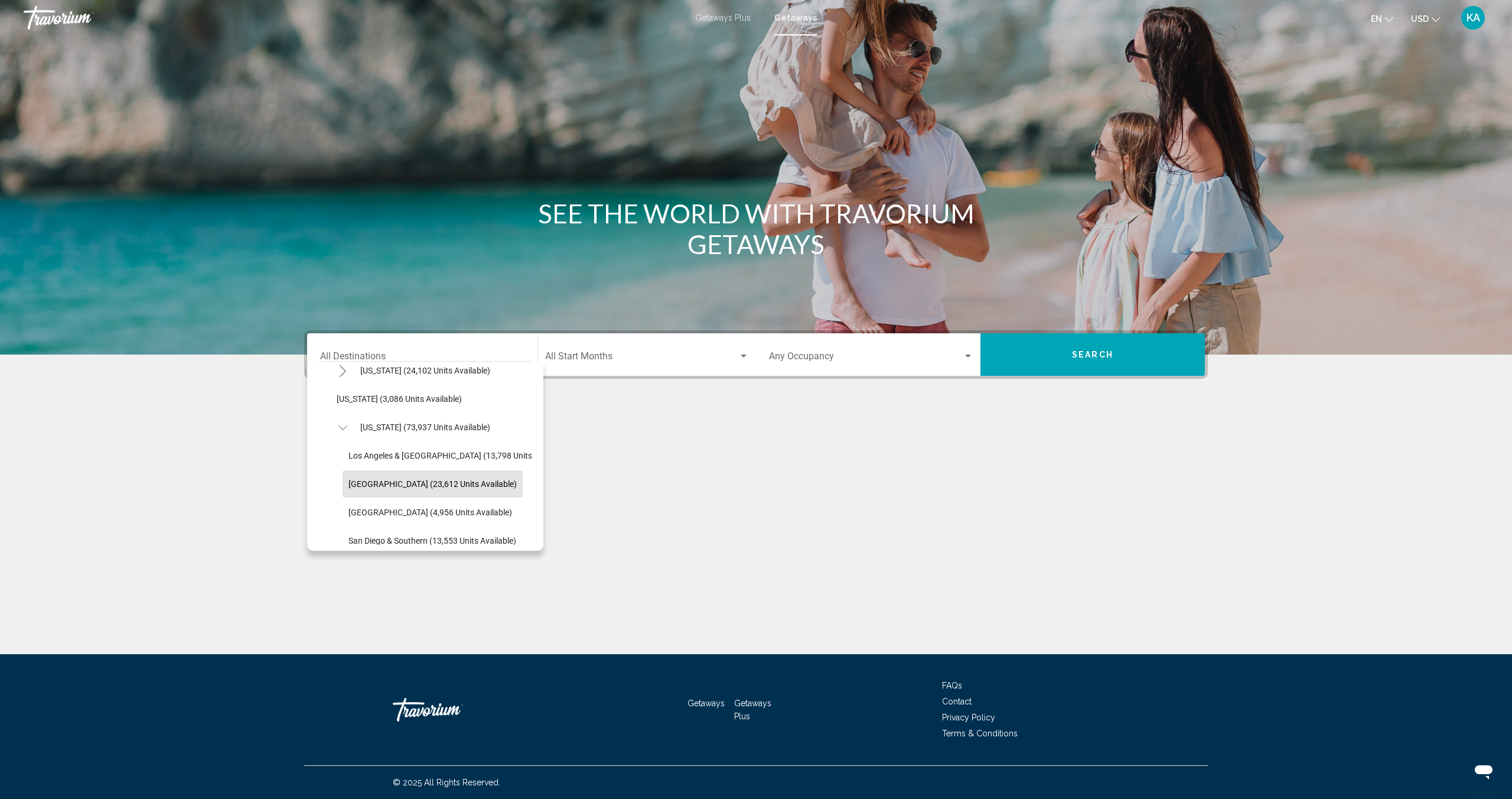
click at [440, 488] on span "[GEOGRAPHIC_DATA] (23,612 units available)" at bounding box center [432, 484] width 168 height 10
type input "**********"
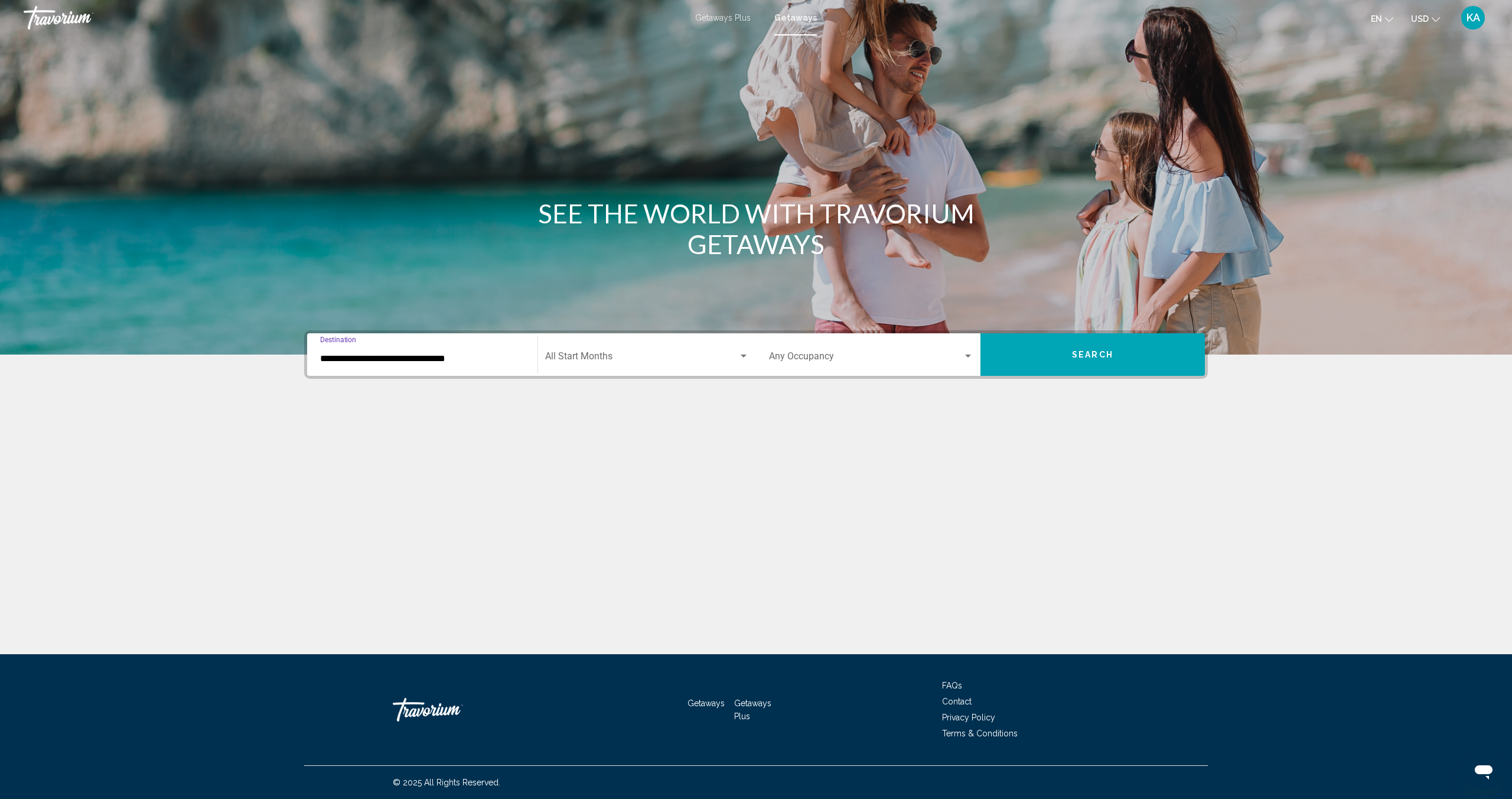
click at [696, 354] on span "Search widget" at bounding box center [642, 358] width 193 height 10
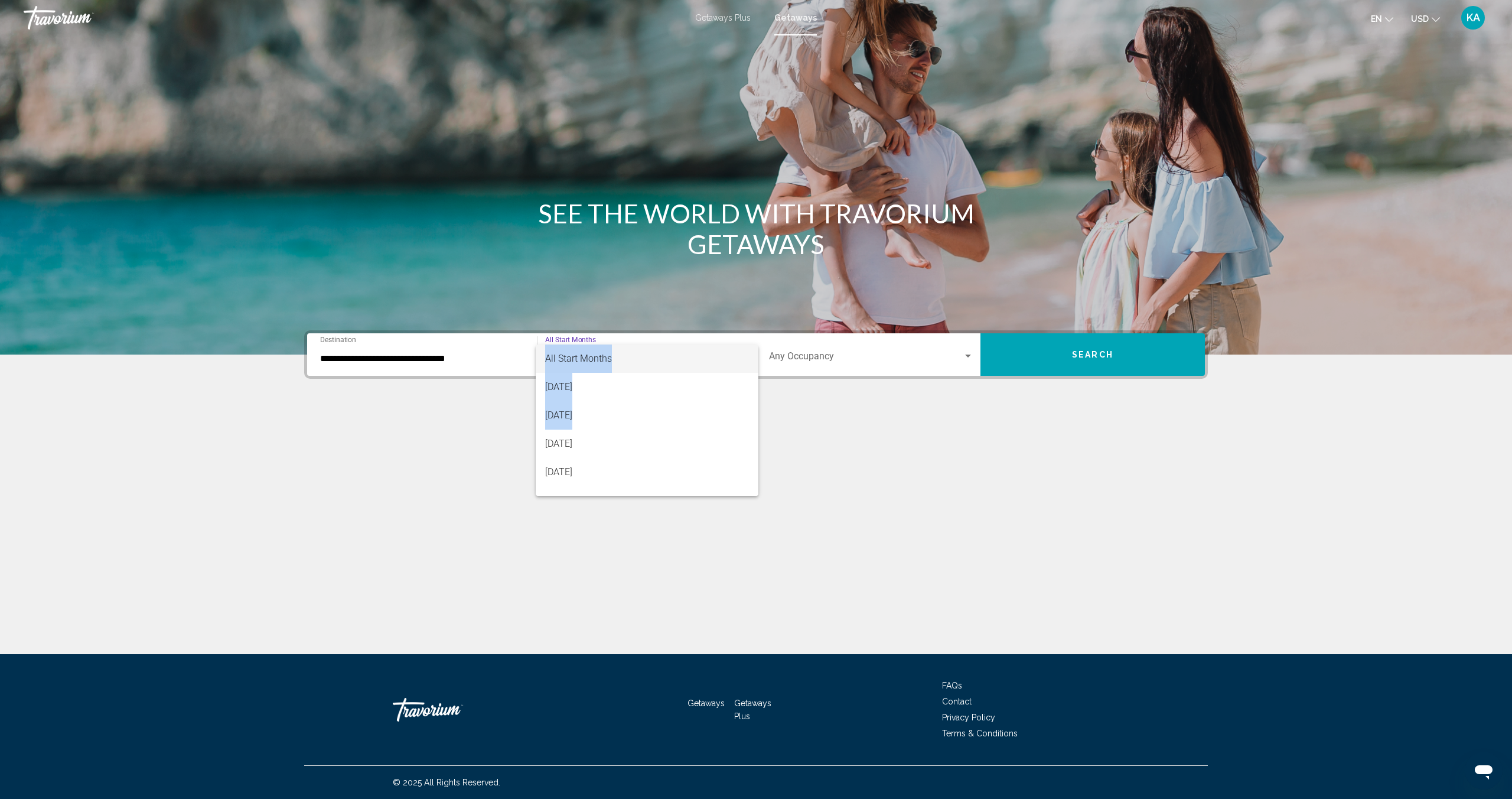
drag, startPoint x: 758, startPoint y: 385, endPoint x: 756, endPoint y: 410, distance: 25.1
click at [756, 410] on div "All Start Months [DATE] [DATE] [DATE] [DATE] [DATE] [DATE] [DATE] [DATE] [DATE]…" at bounding box center [756, 399] width 1512 height 799
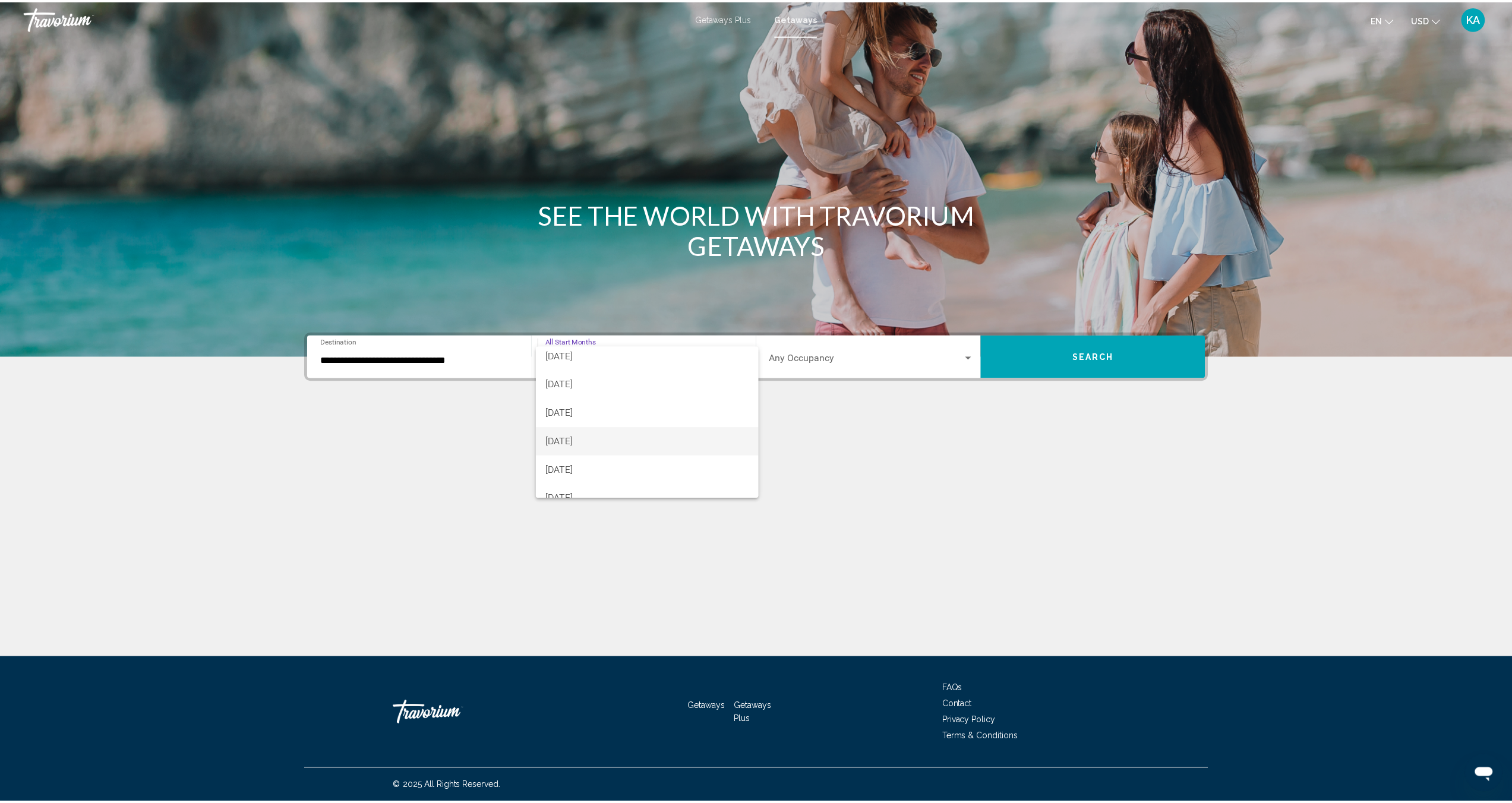
scroll to position [124, 0]
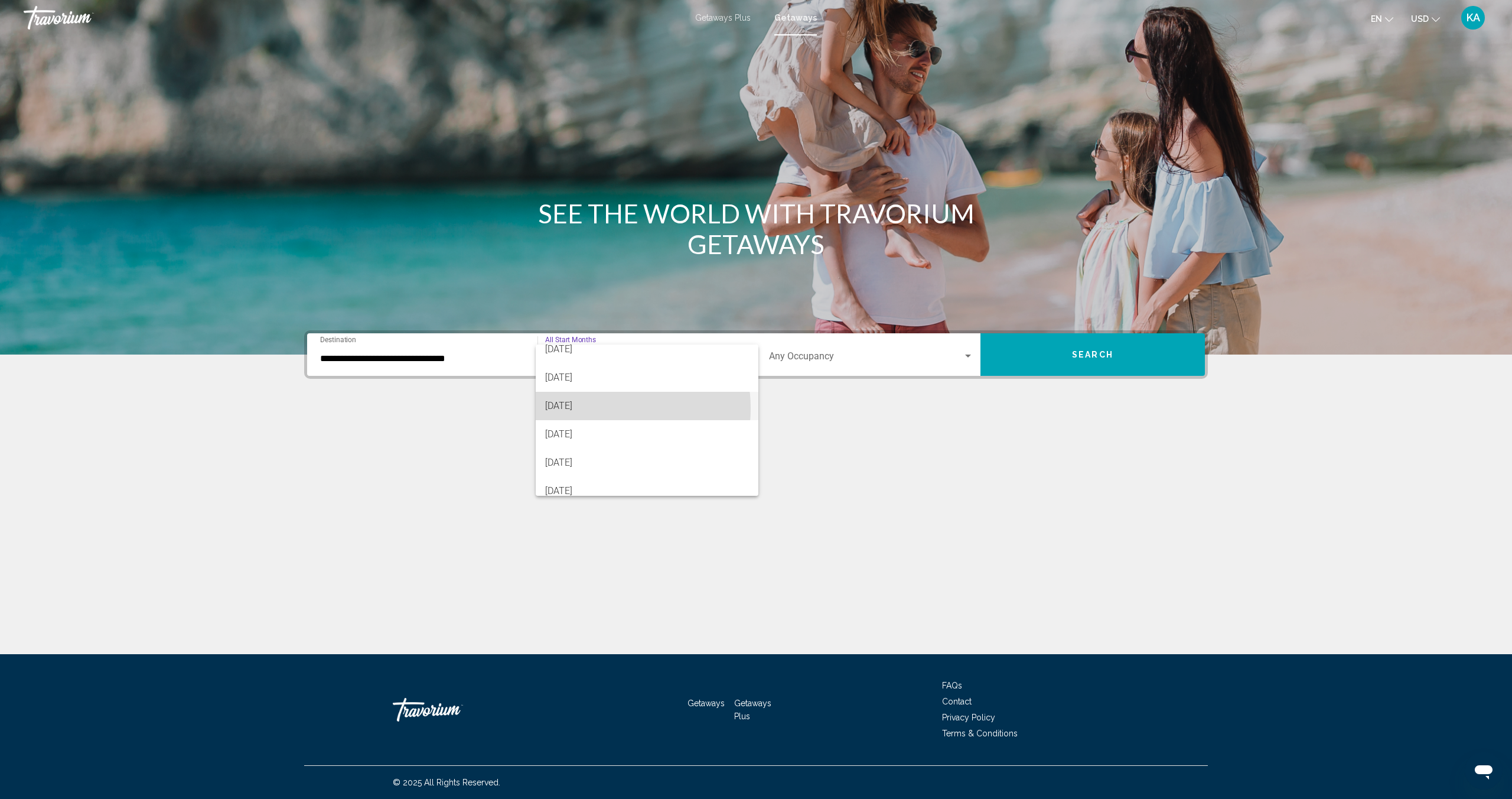
click at [602, 408] on span "[DATE]" at bounding box center [646, 406] width 203 height 29
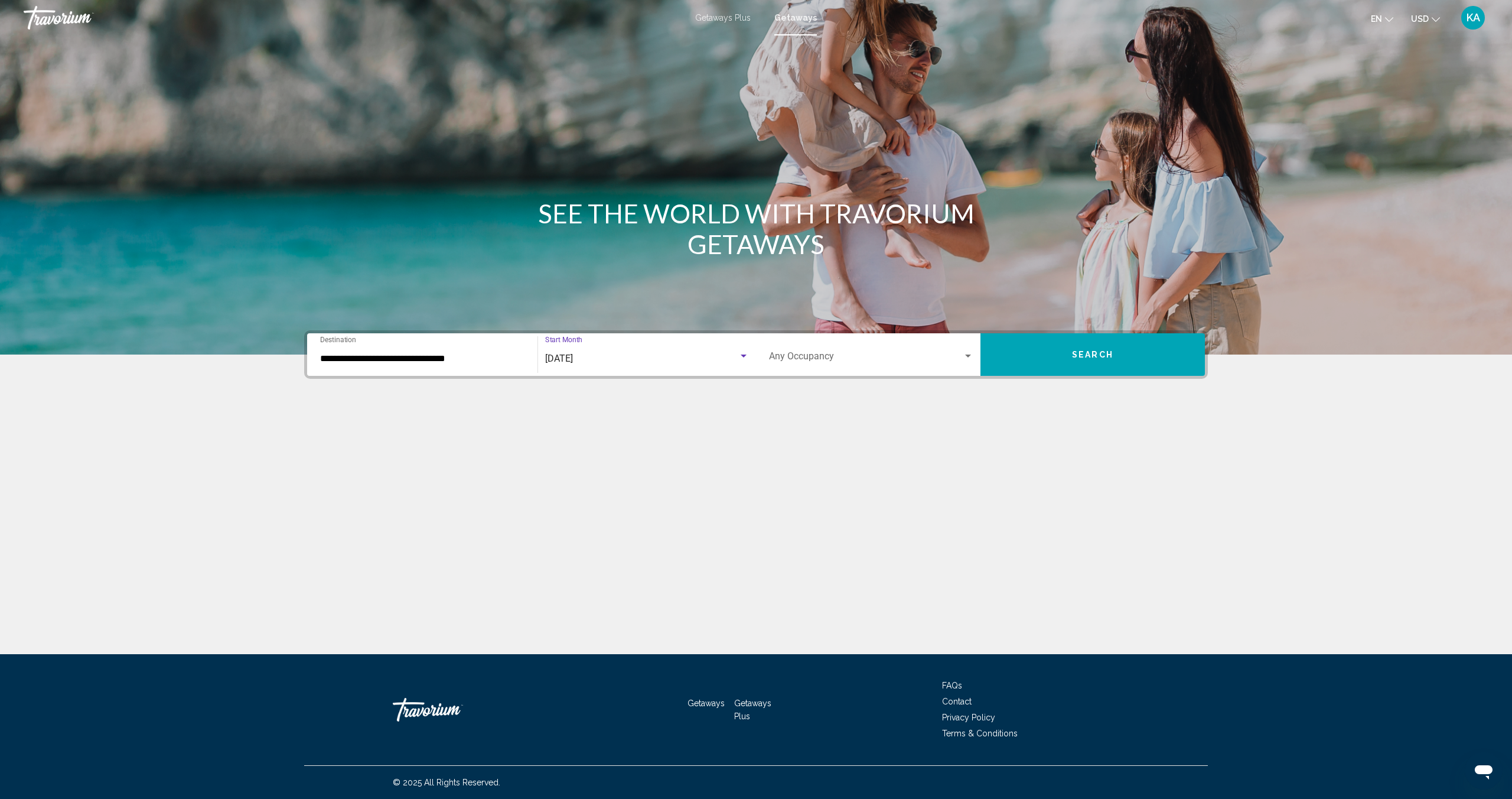
click at [1086, 355] on span "Search" at bounding box center [1092, 355] width 41 height 10
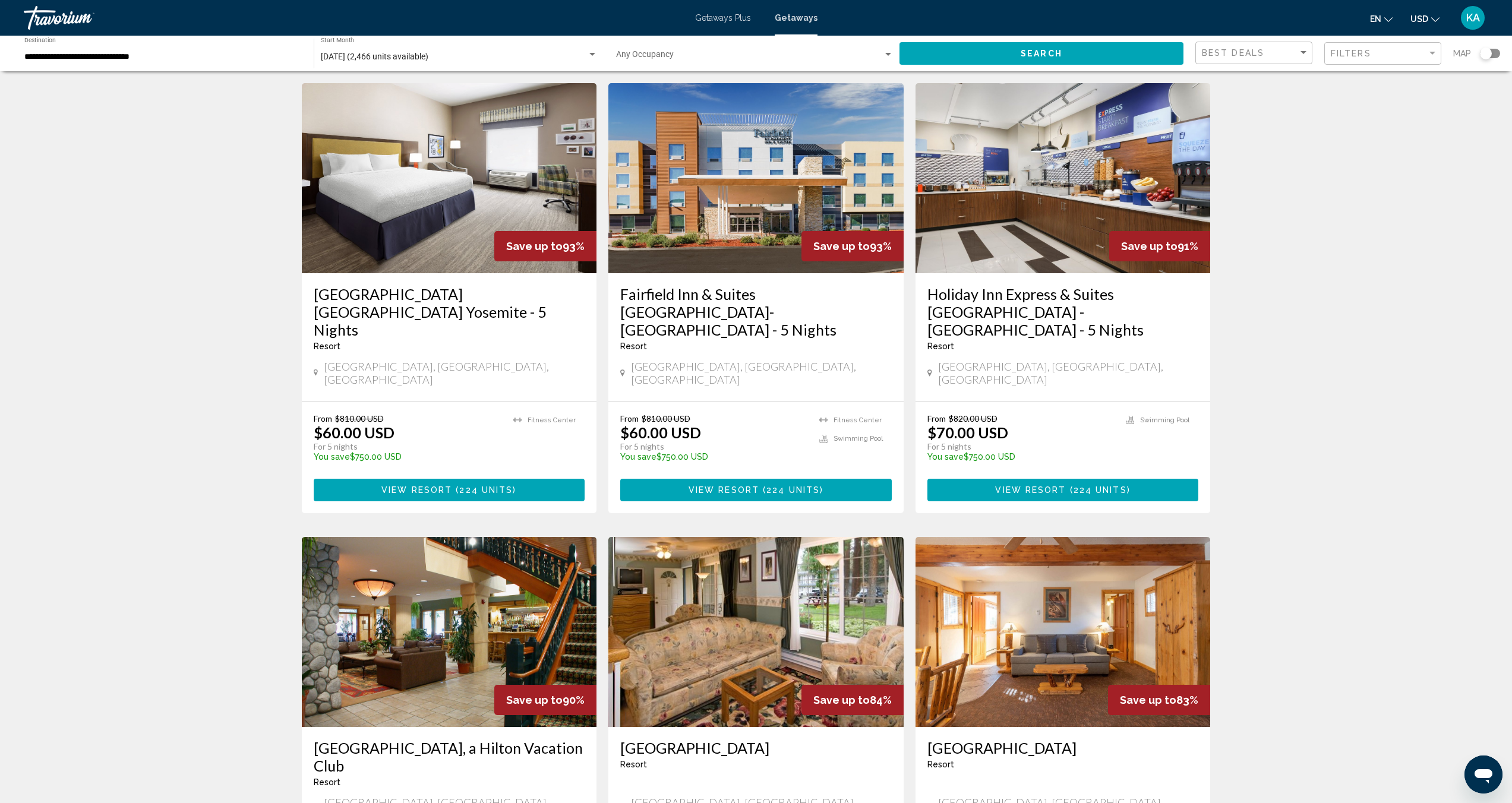
scroll to position [870, 0]
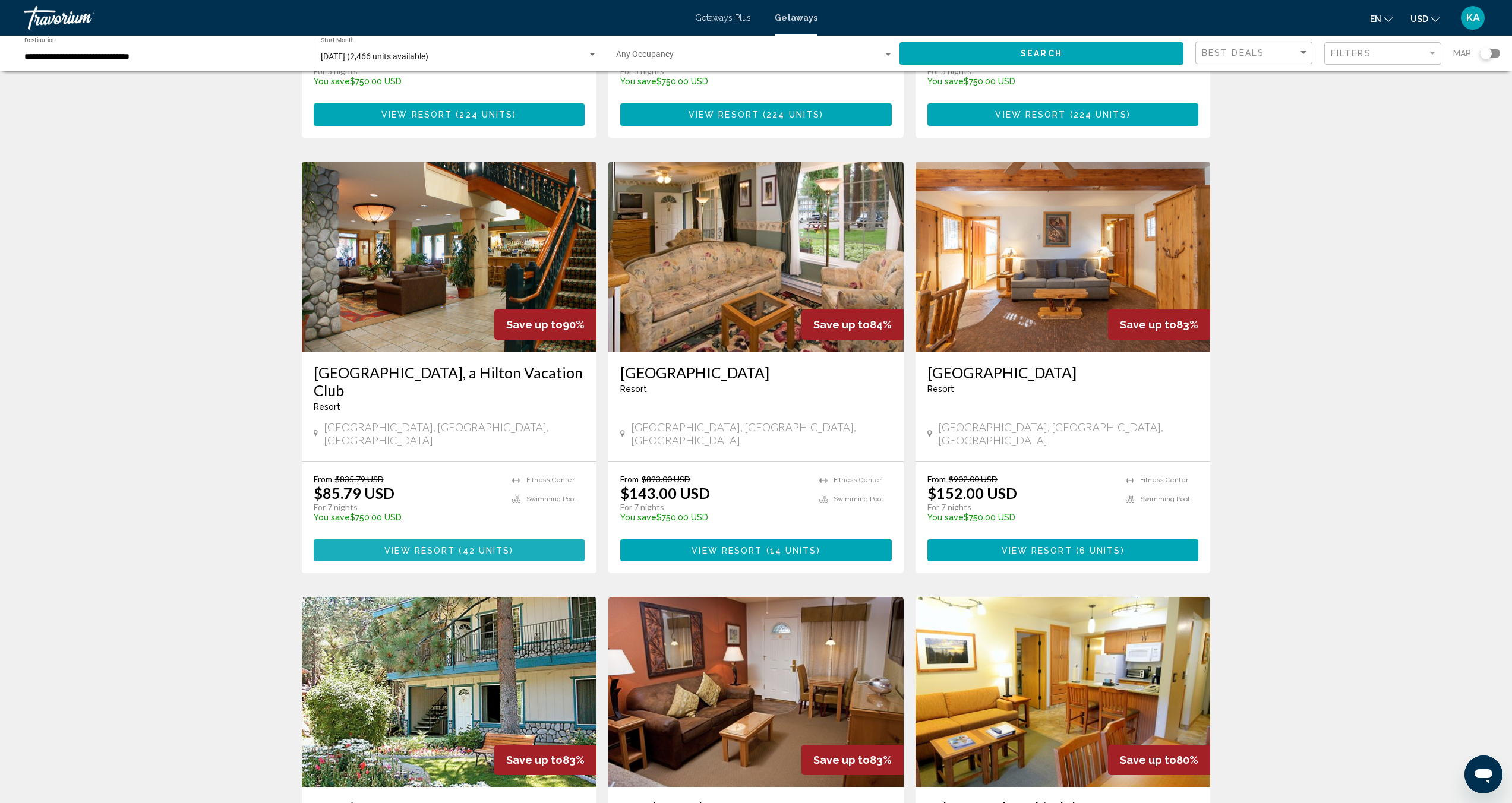
click at [471, 545] on span "42 units" at bounding box center [486, 550] width 47 height 10
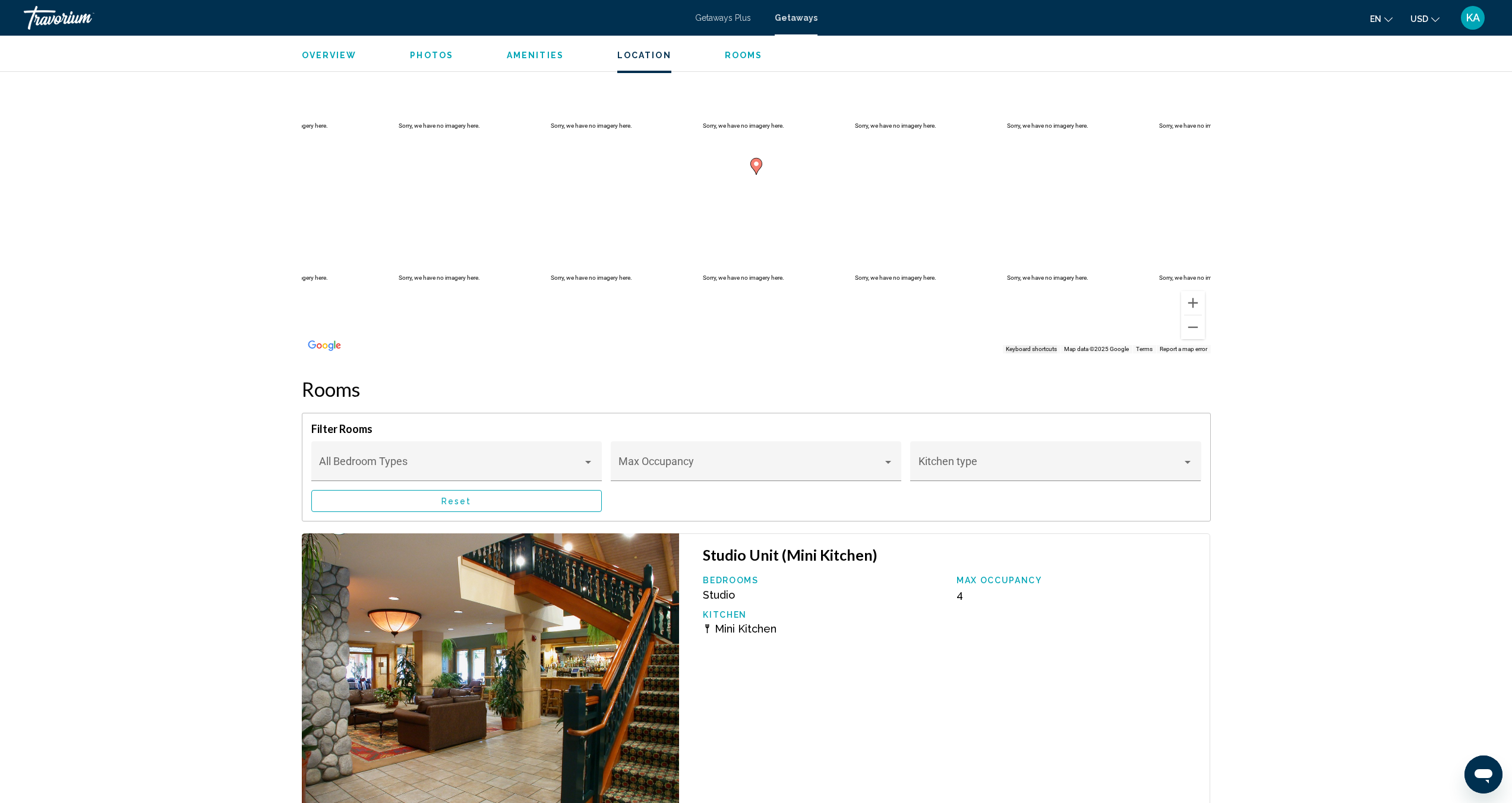
scroll to position [1795, 0]
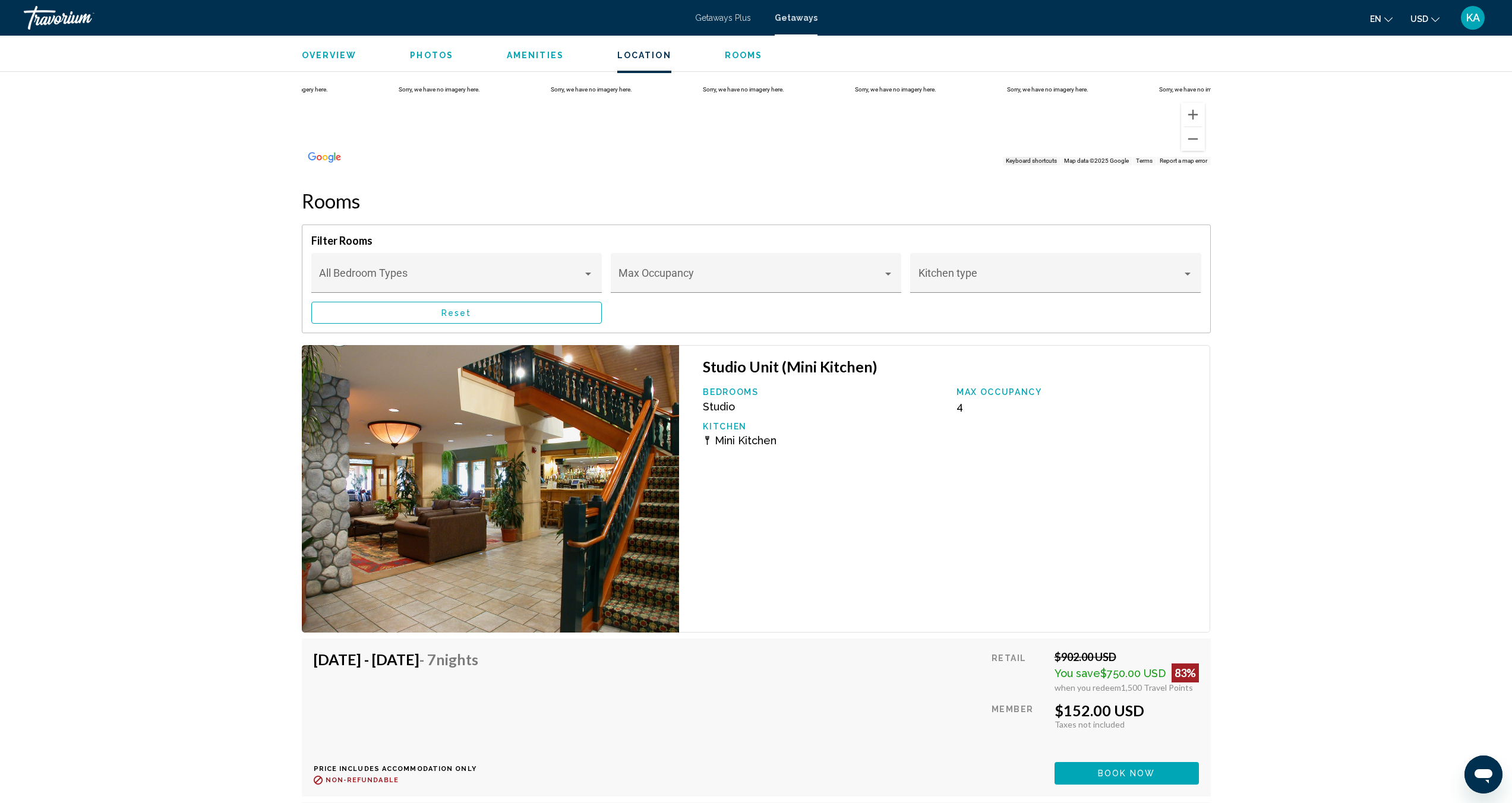
click at [1133, 774] on span "Book now" at bounding box center [1127, 774] width 58 height 10
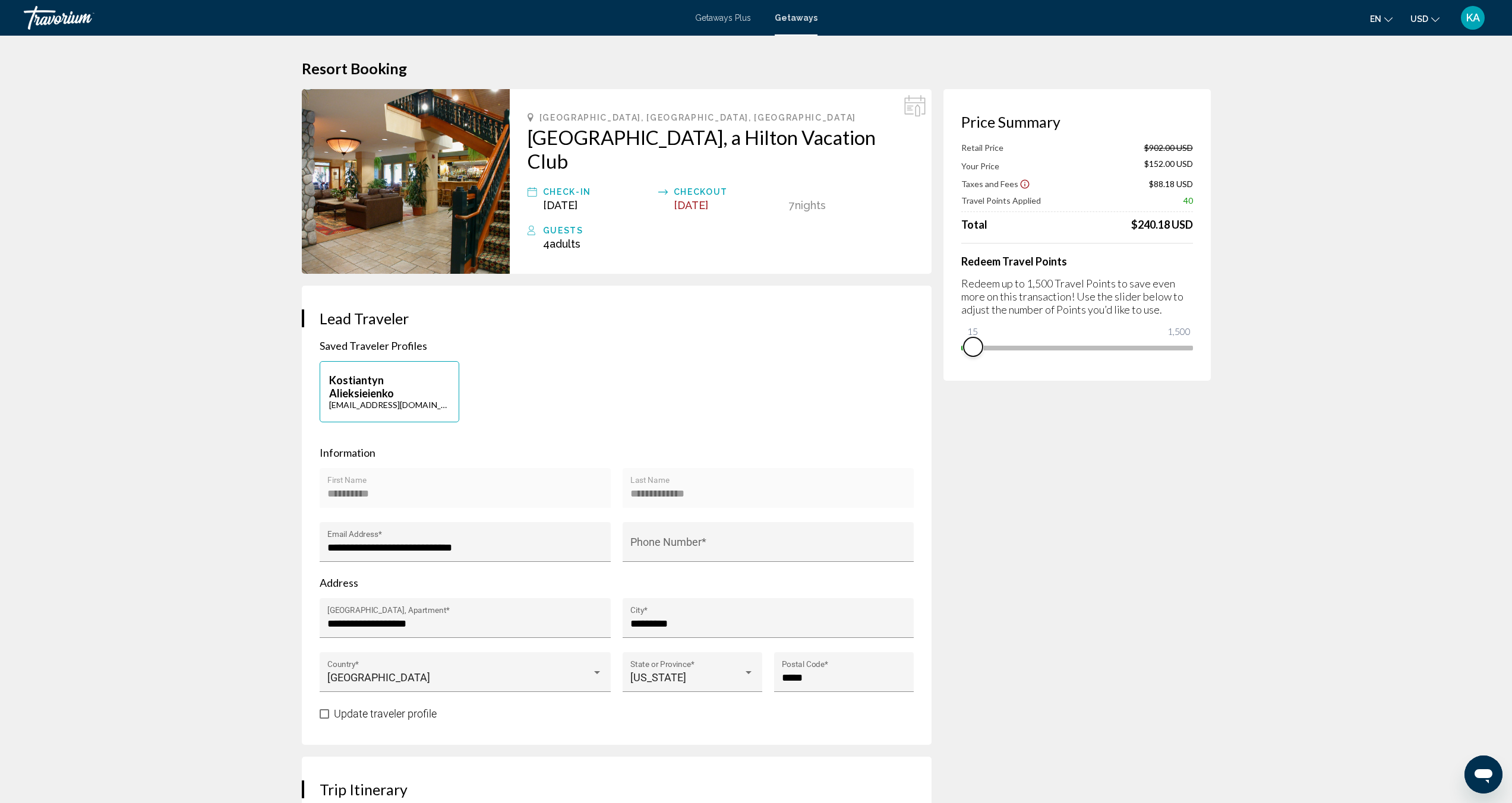
drag, startPoint x: 1185, startPoint y: 355, endPoint x: 965, endPoint y: 357, distance: 220.0
click at [965, 357] on div "Price Summary Retail Price $902.00 USD Your Price $152.00 USD Taxes and Fees $8…" at bounding box center [1076, 234] width 267 height 291
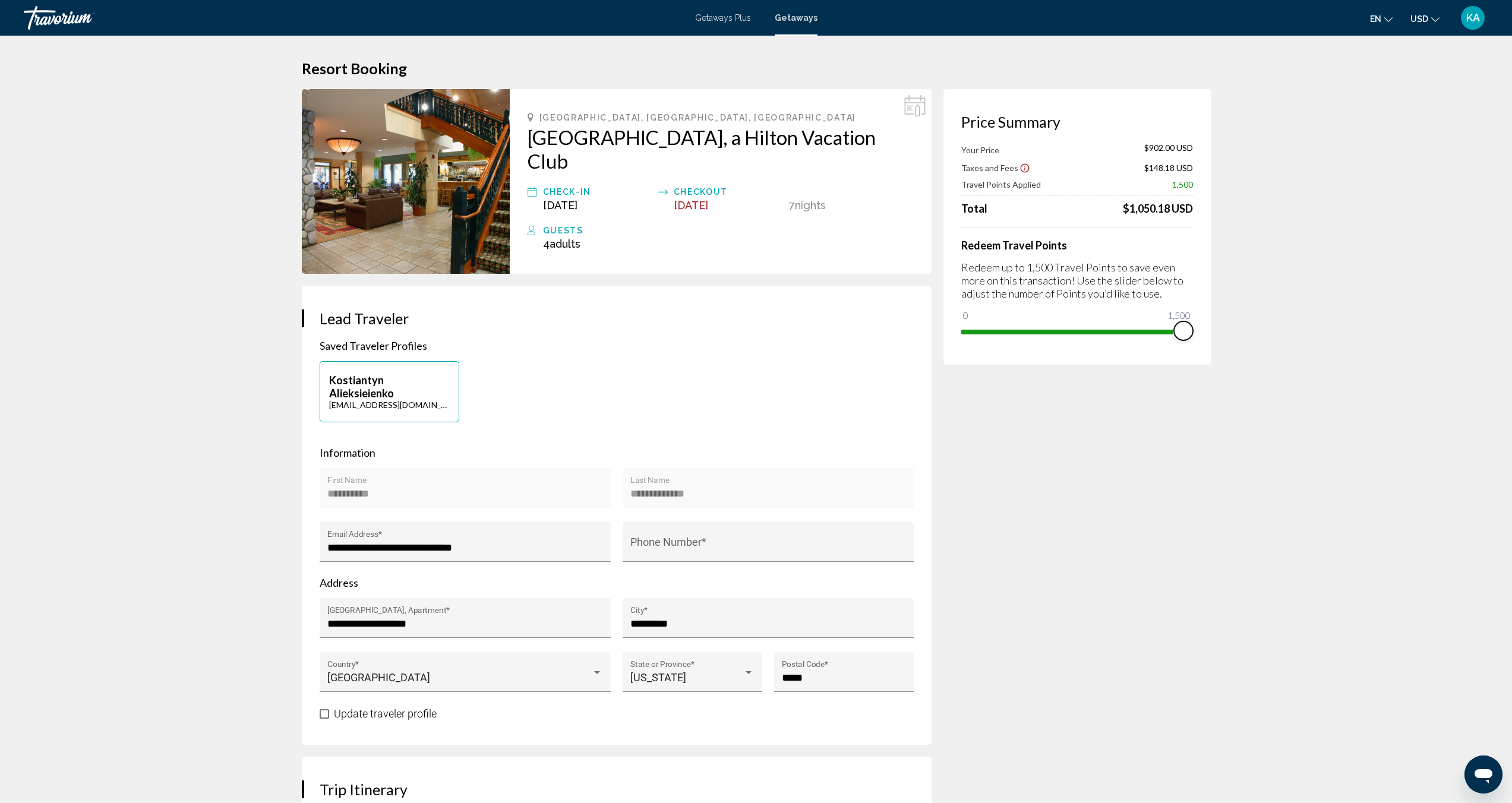
drag, startPoint x: 973, startPoint y: 321, endPoint x: 1204, endPoint y: 339, distance: 231.7
click at [1204, 339] on div "Price Summary Your Price $902.00 USD Taxes and Fees $148.18 USD Travel Points A…" at bounding box center [1076, 226] width 267 height 275
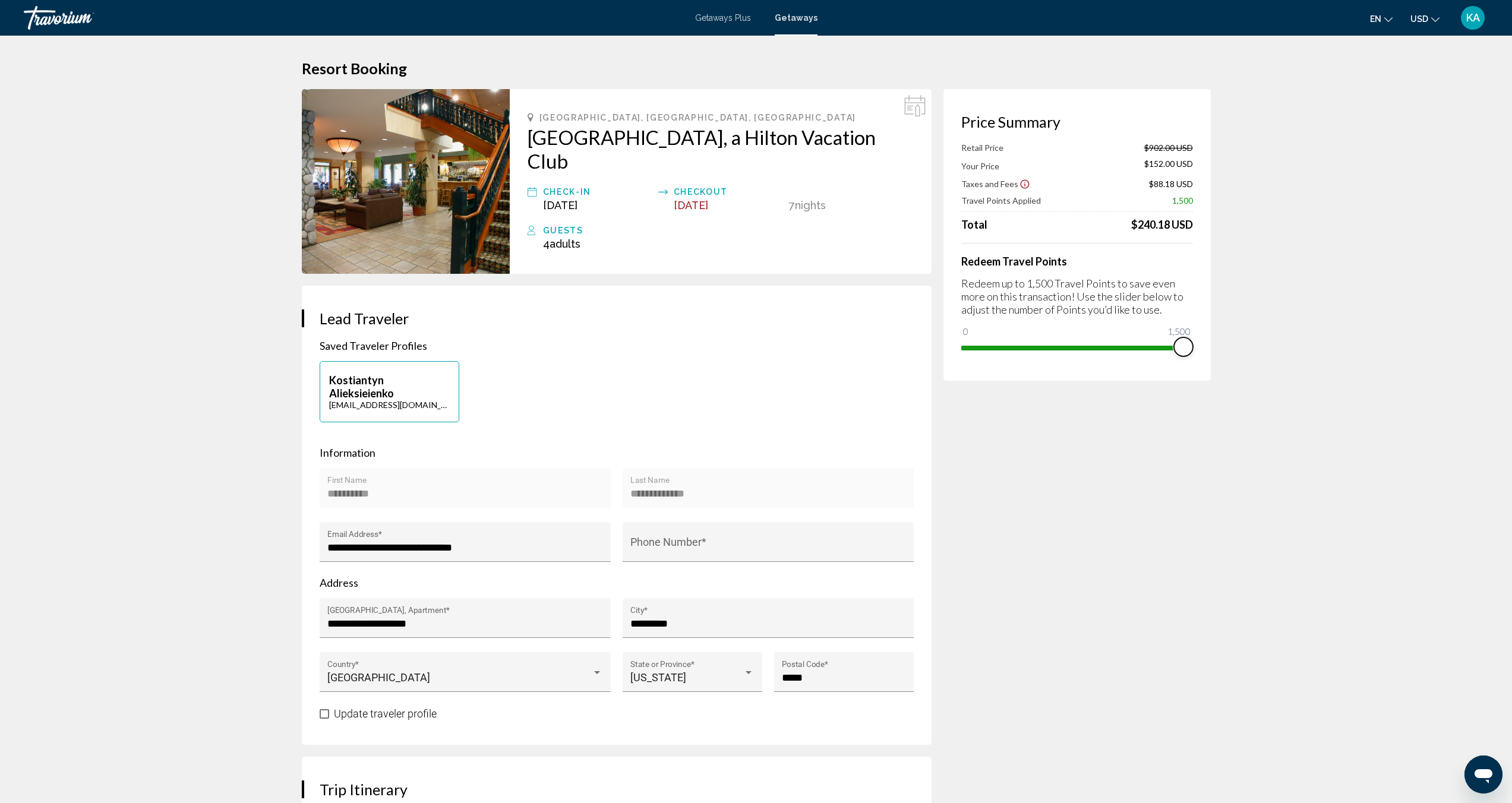
drag, startPoint x: 1181, startPoint y: 343, endPoint x: 1188, endPoint y: 357, distance: 15.7
click at [1188, 356] on span "Main content" at bounding box center [1184, 347] width 19 height 19
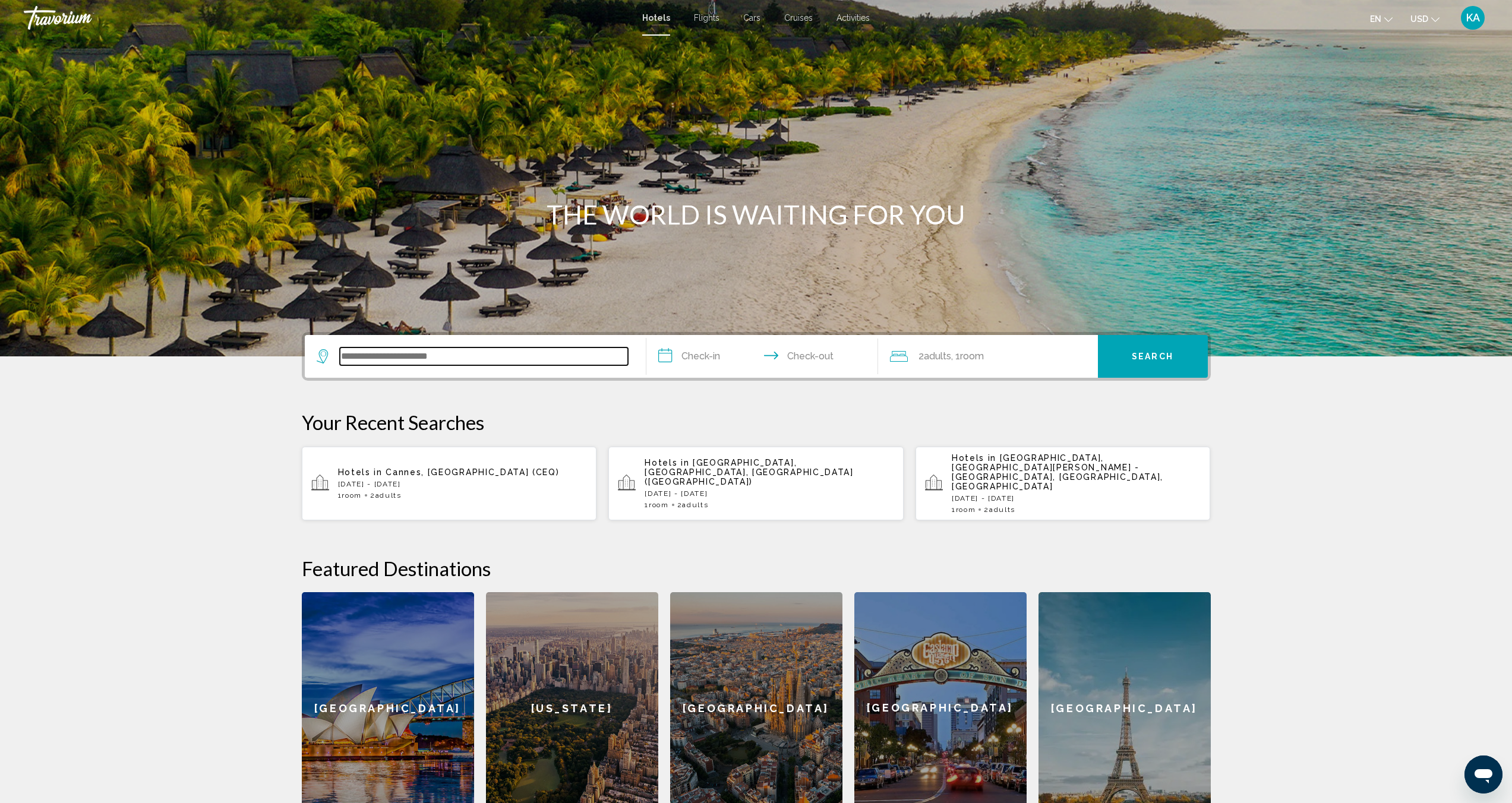
click at [366, 363] on input "Search widget" at bounding box center [483, 356] width 288 height 18
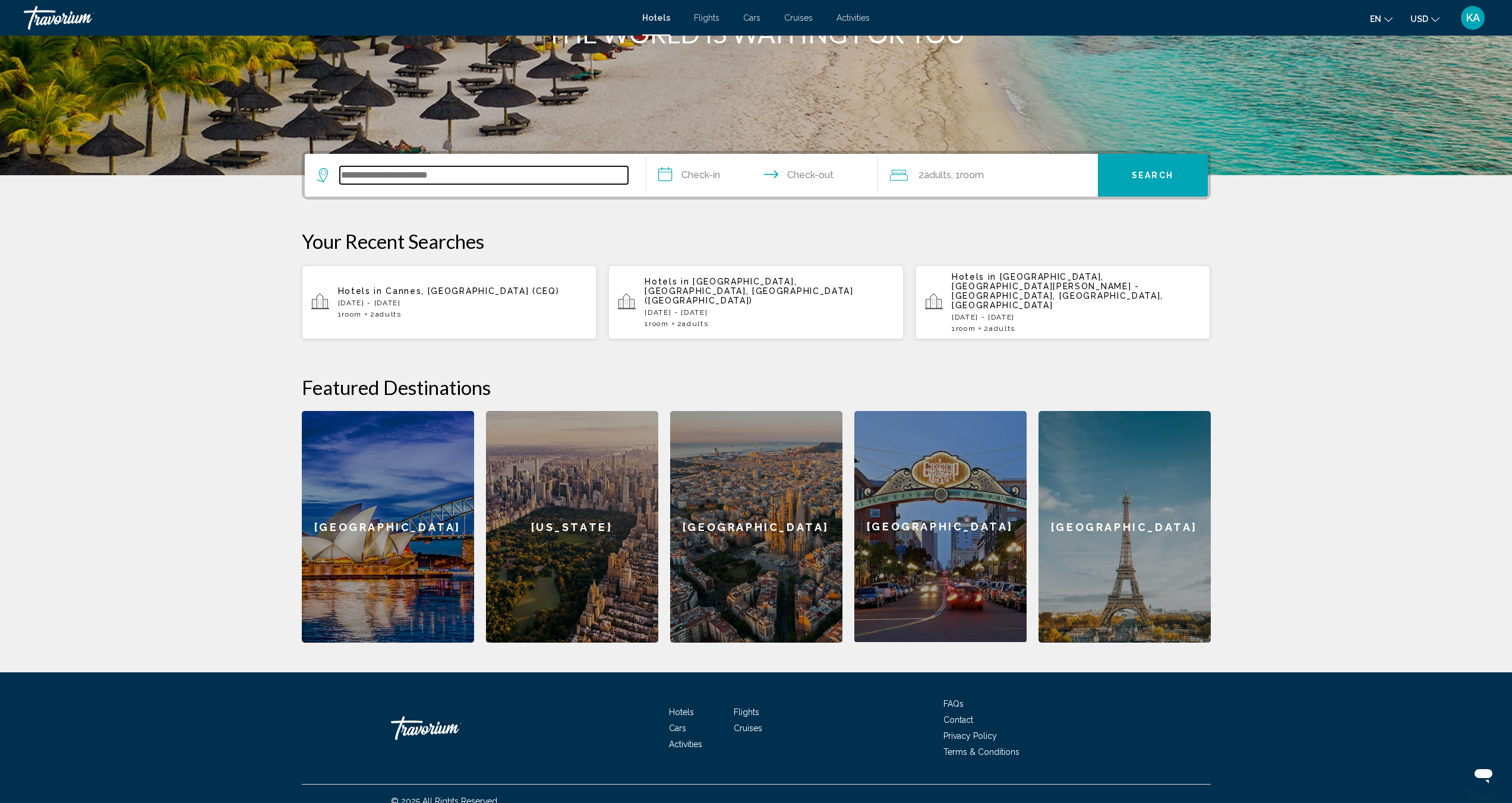
click at [454, 177] on input "Search widget" at bounding box center [483, 175] width 288 height 18
click at [425, 176] on input "Search widget" at bounding box center [483, 175] width 288 height 18
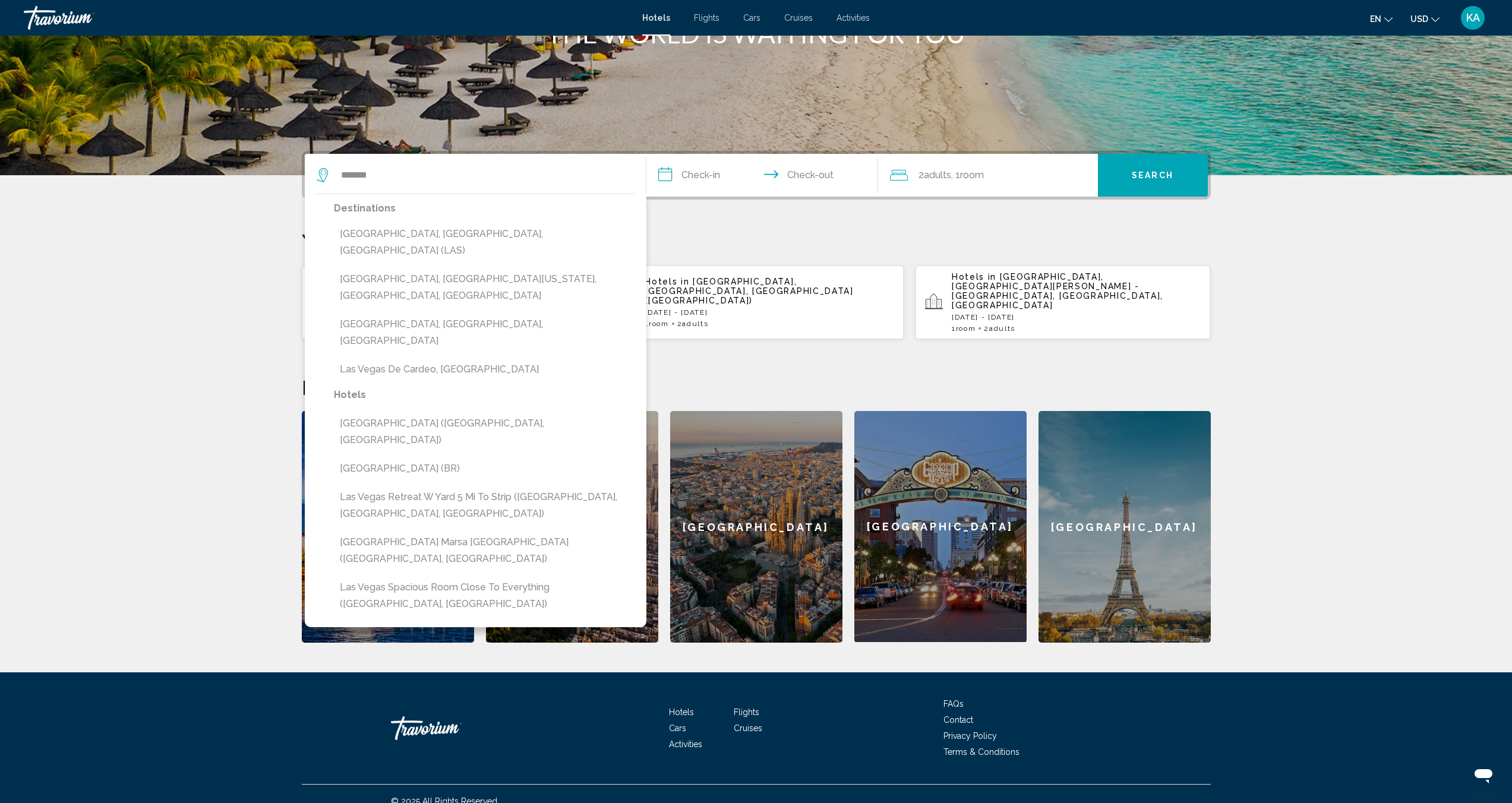
click at [399, 237] on button "Las Vegas, NV, United States (LAS)" at bounding box center [484, 242] width 301 height 39
type input "**********"
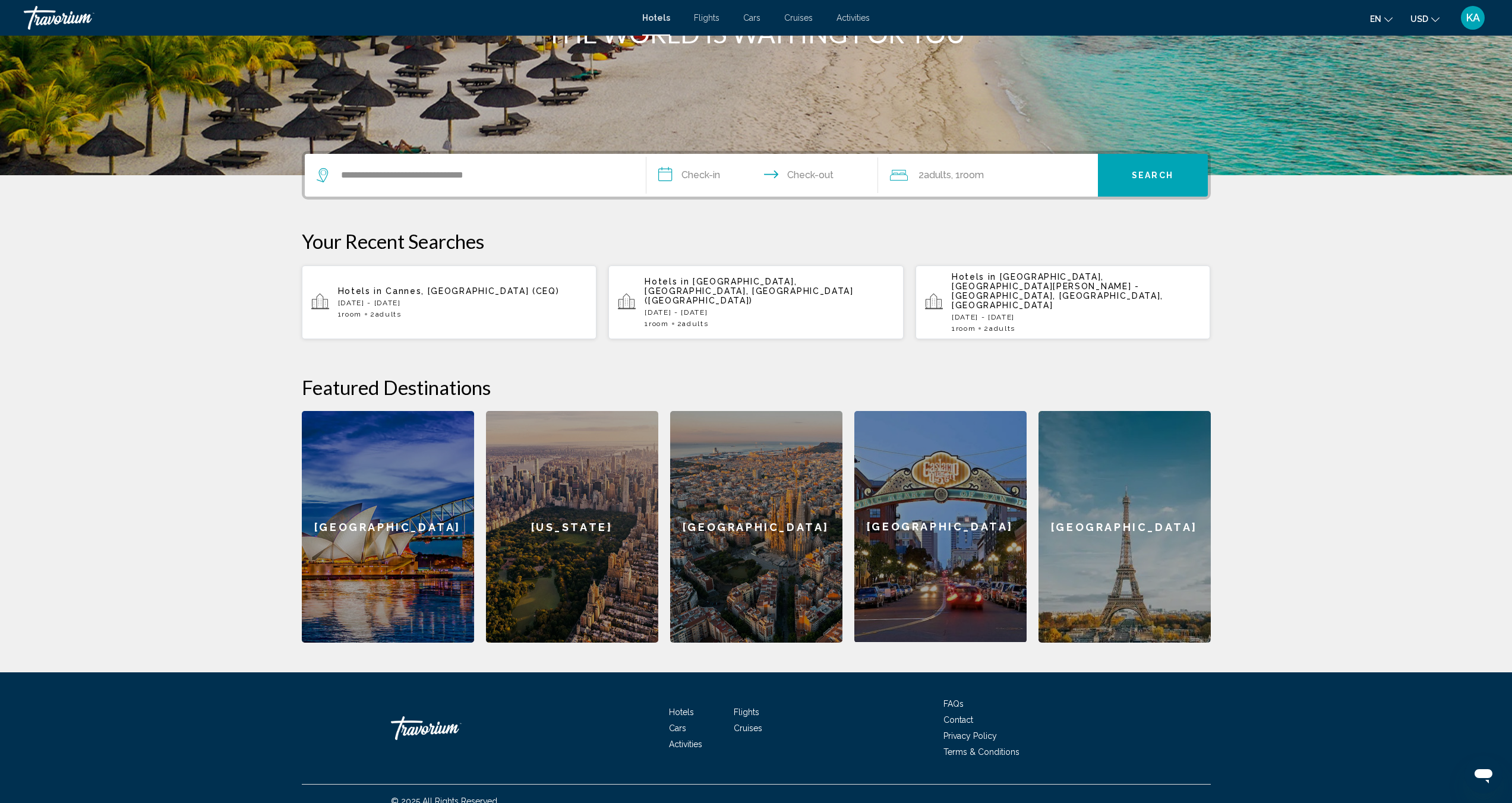
click at [683, 171] on input "**********" at bounding box center [764, 177] width 237 height 47
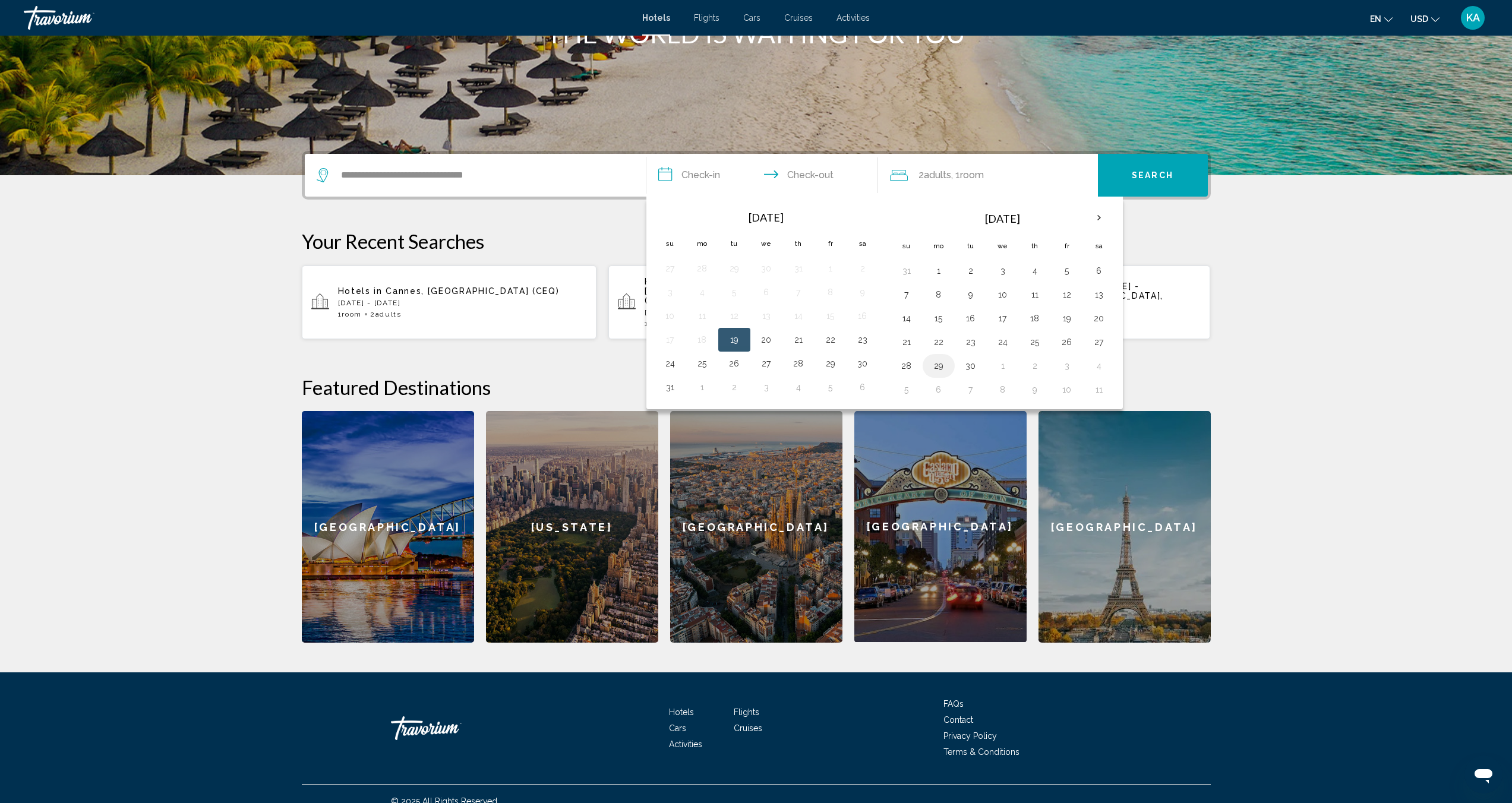
click at [941, 371] on button "29" at bounding box center [939, 366] width 19 height 17
click at [1038, 370] on button "2" at bounding box center [1035, 366] width 19 height 17
type input "**********"
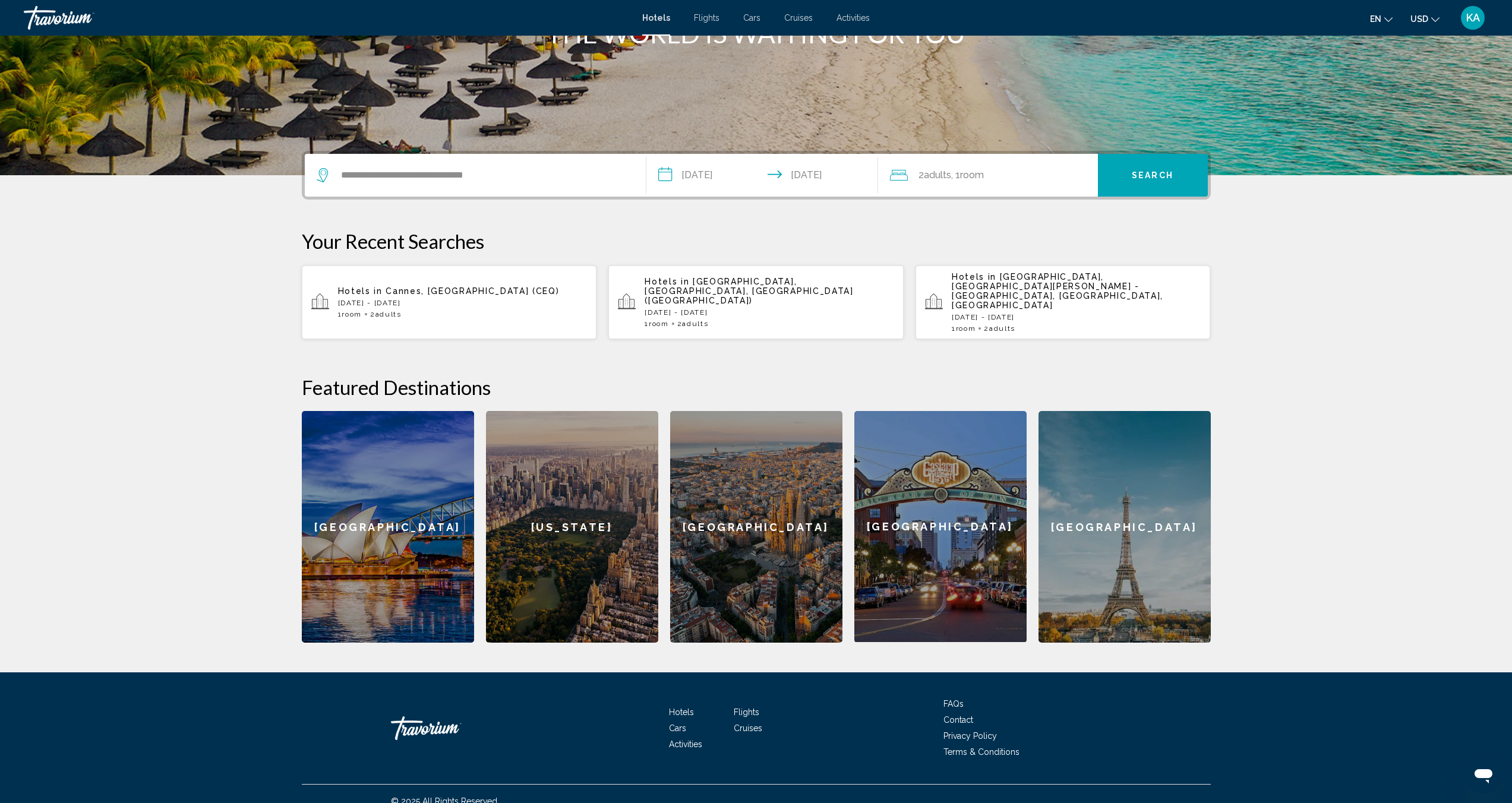
click at [1141, 169] on button "Search" at bounding box center [1152, 175] width 110 height 43
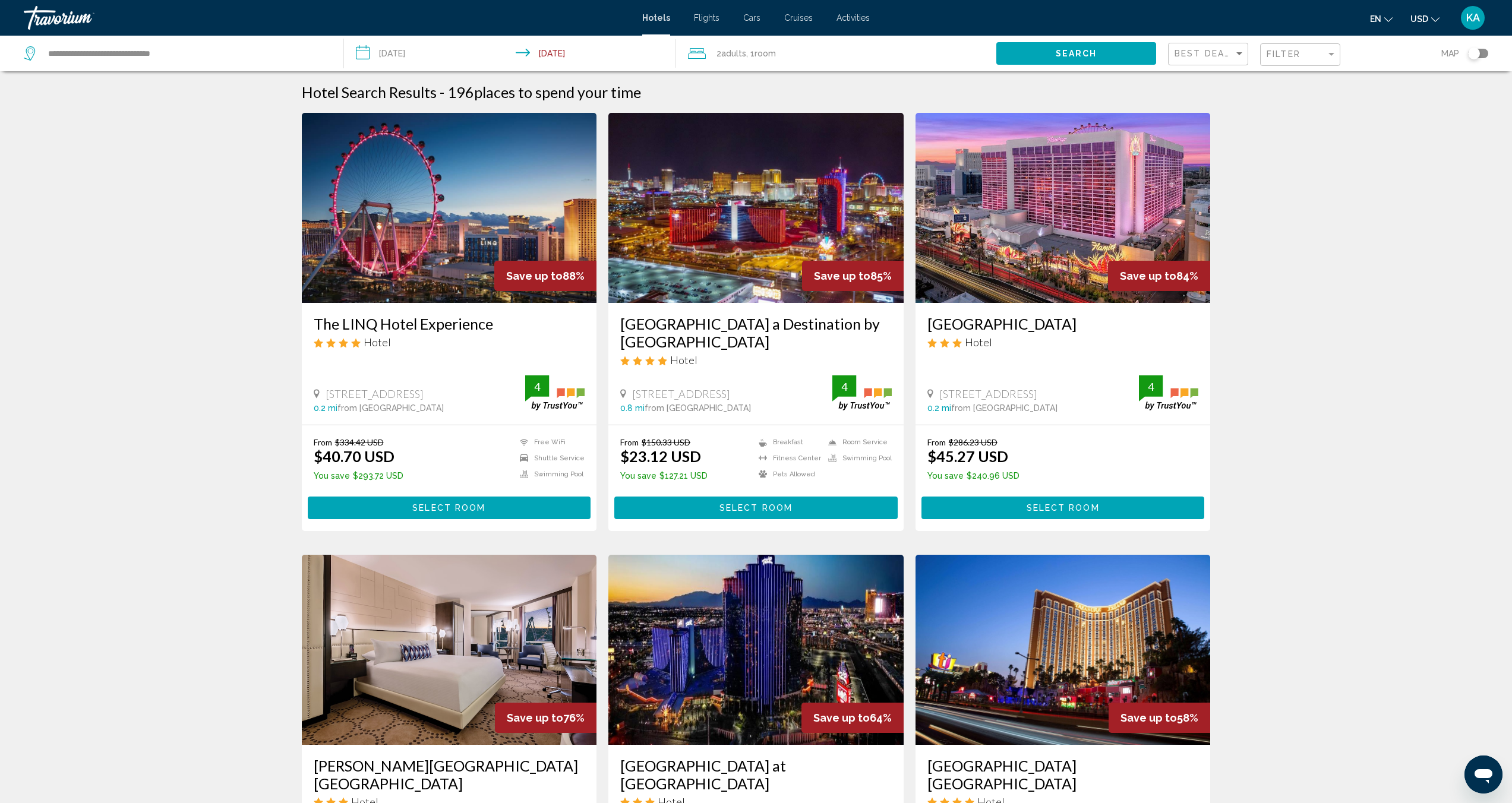
click at [1481, 53] on div "Toggle map" at bounding box center [1477, 54] width 20 height 10
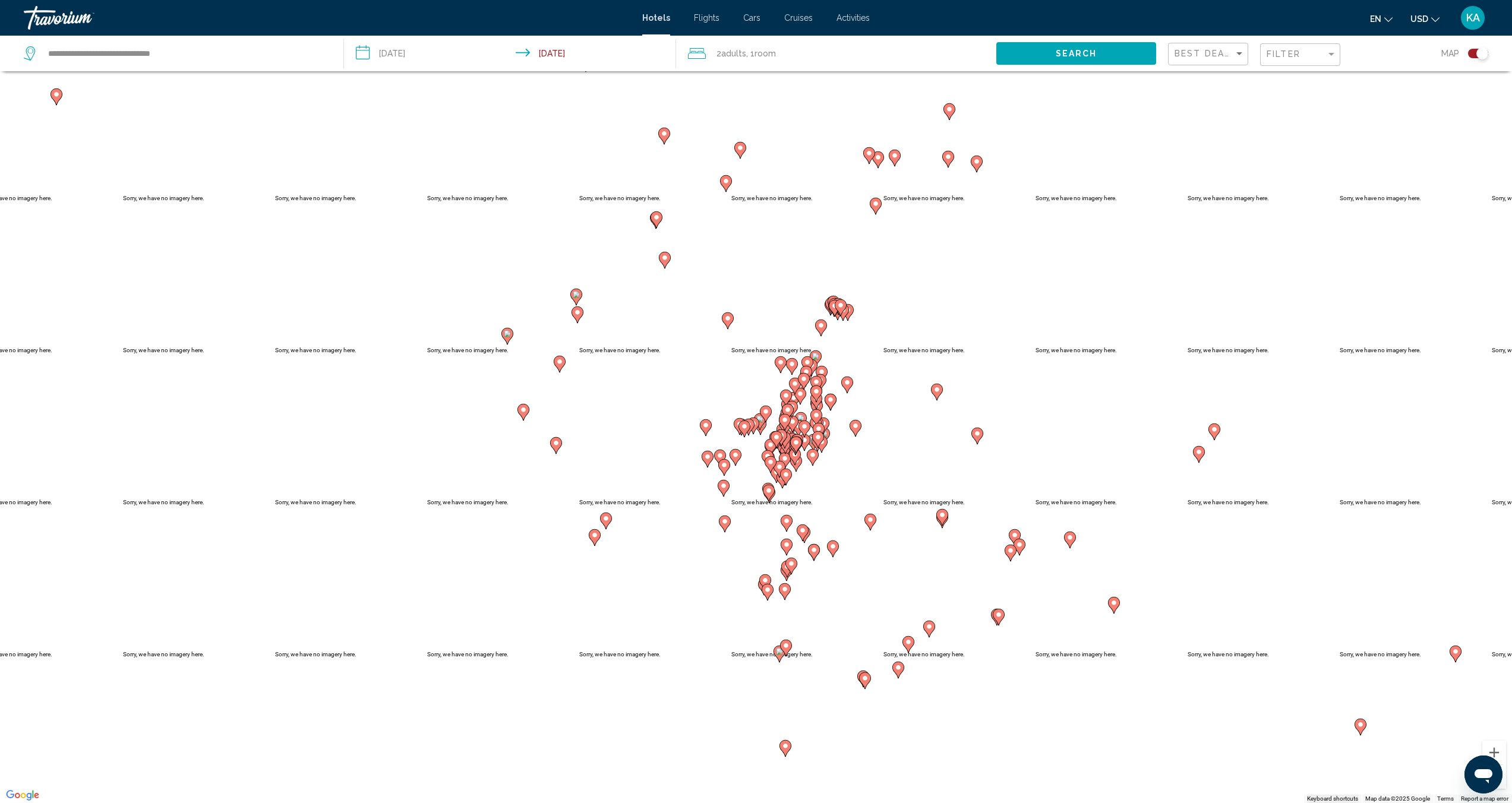
click at [1473, 54] on div "Toggle map" at bounding box center [1477, 54] width 20 height 10
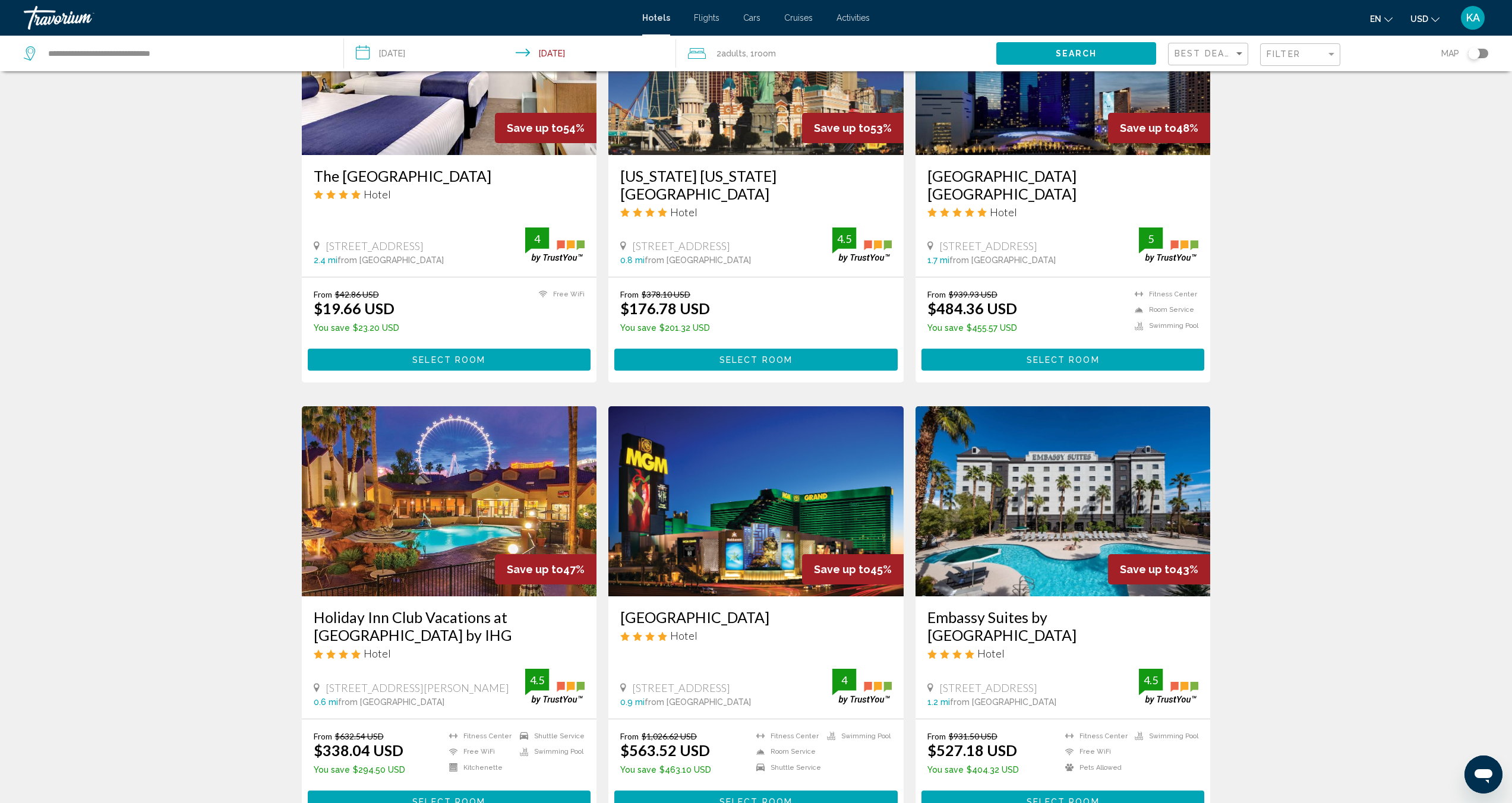
scroll to position [604, 0]
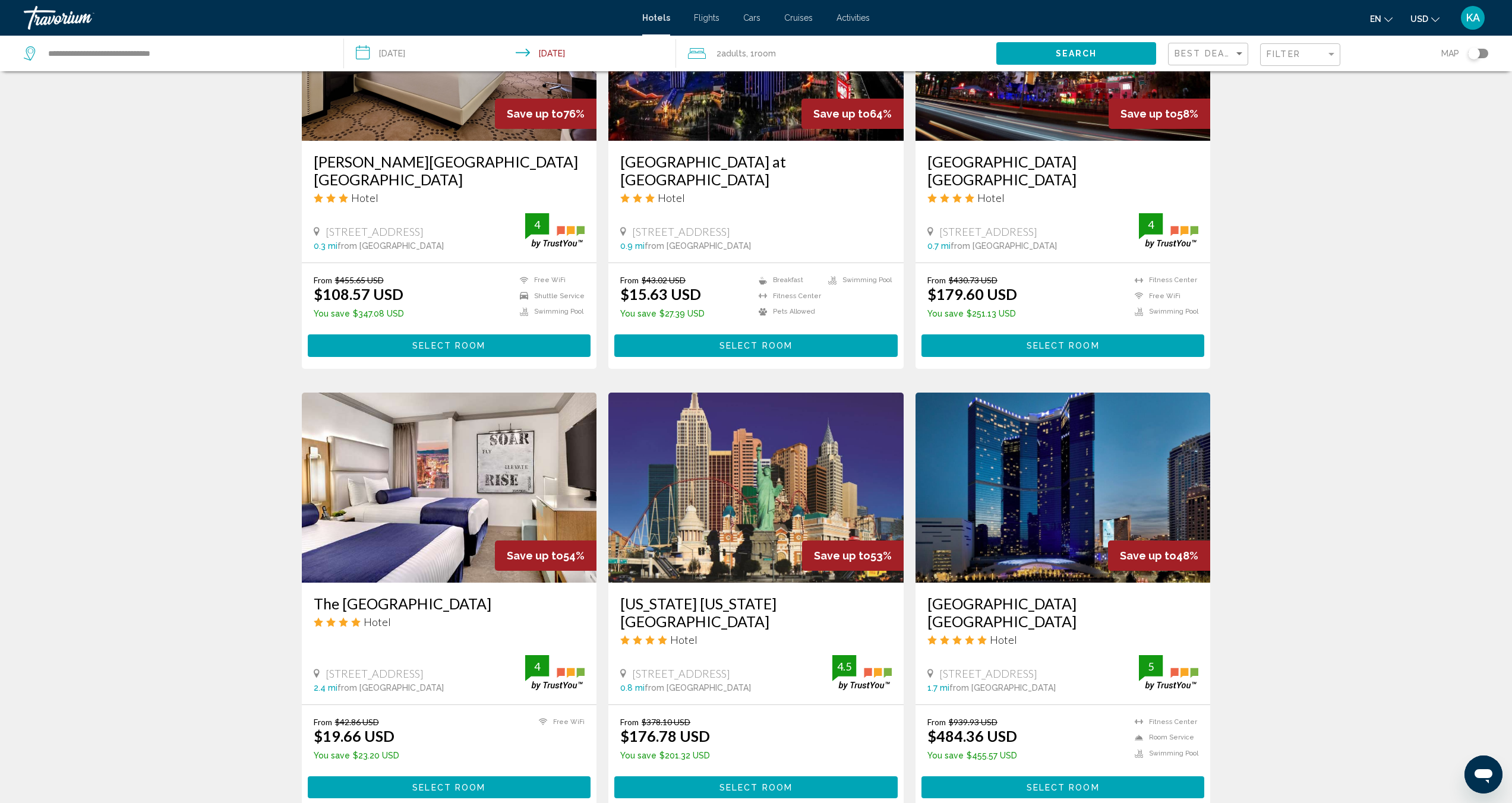
click at [146, 63] on div "**********" at bounding box center [175, 54] width 302 height 18
click at [142, 51] on input "**********" at bounding box center [185, 54] width 278 height 18
drag, startPoint x: 258, startPoint y: 52, endPoint x: 23, endPoint y: 61, distance: 235.2
click at [23, 61] on app-destination-search "**********" at bounding box center [172, 53] width 344 height 35
drag, startPoint x: 196, startPoint y: 59, endPoint x: 0, endPoint y: 61, distance: 196.0
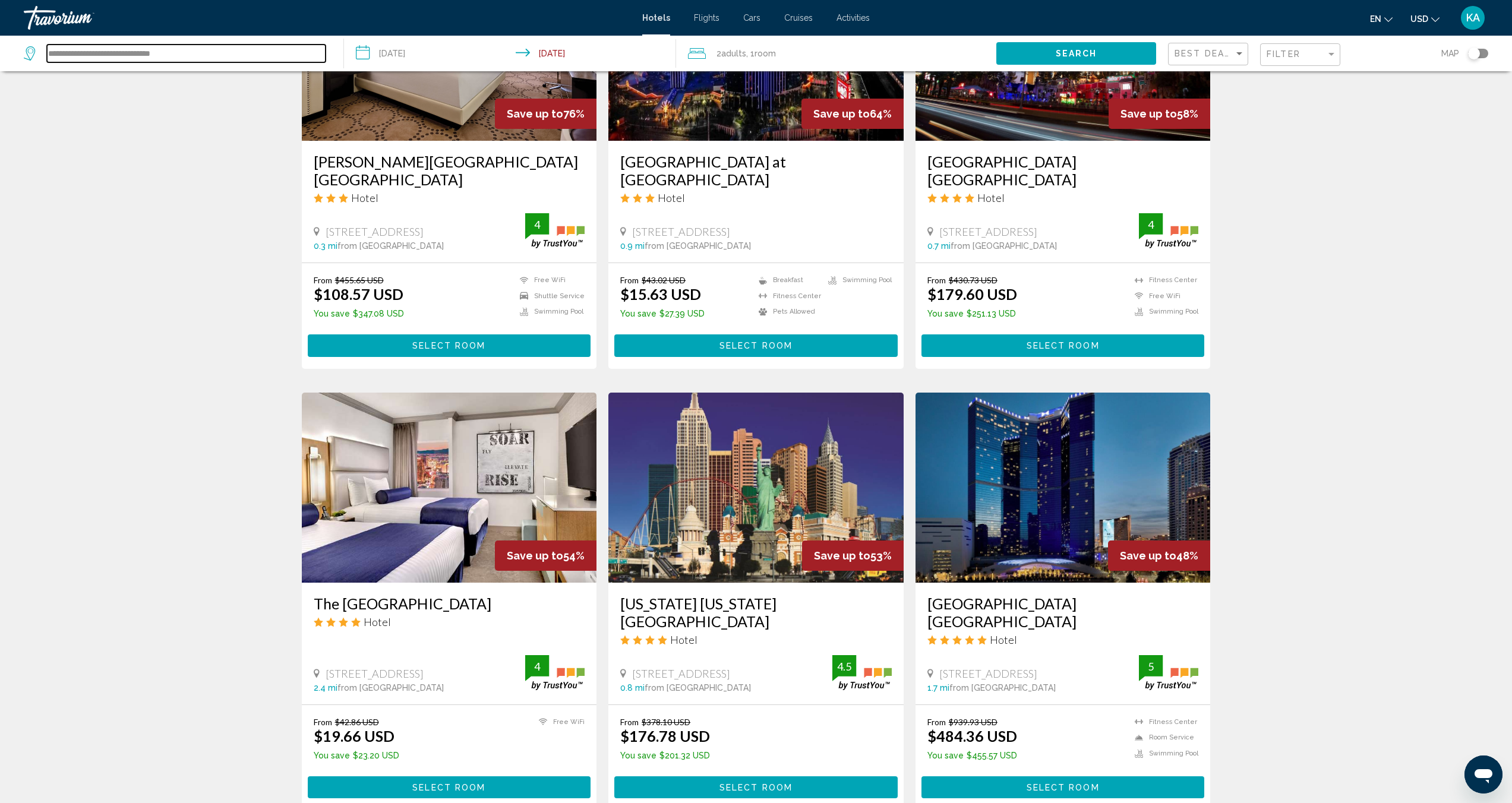
click at [0, 61] on app-destination-search "**********" at bounding box center [172, 53] width 344 height 35
click at [70, 62] on input "**********" at bounding box center [185, 54] width 278 height 18
click at [58, 56] on input "**********" at bounding box center [185, 54] width 278 height 18
click at [209, 51] on input "**********" at bounding box center [185, 54] width 278 height 18
type input "*"
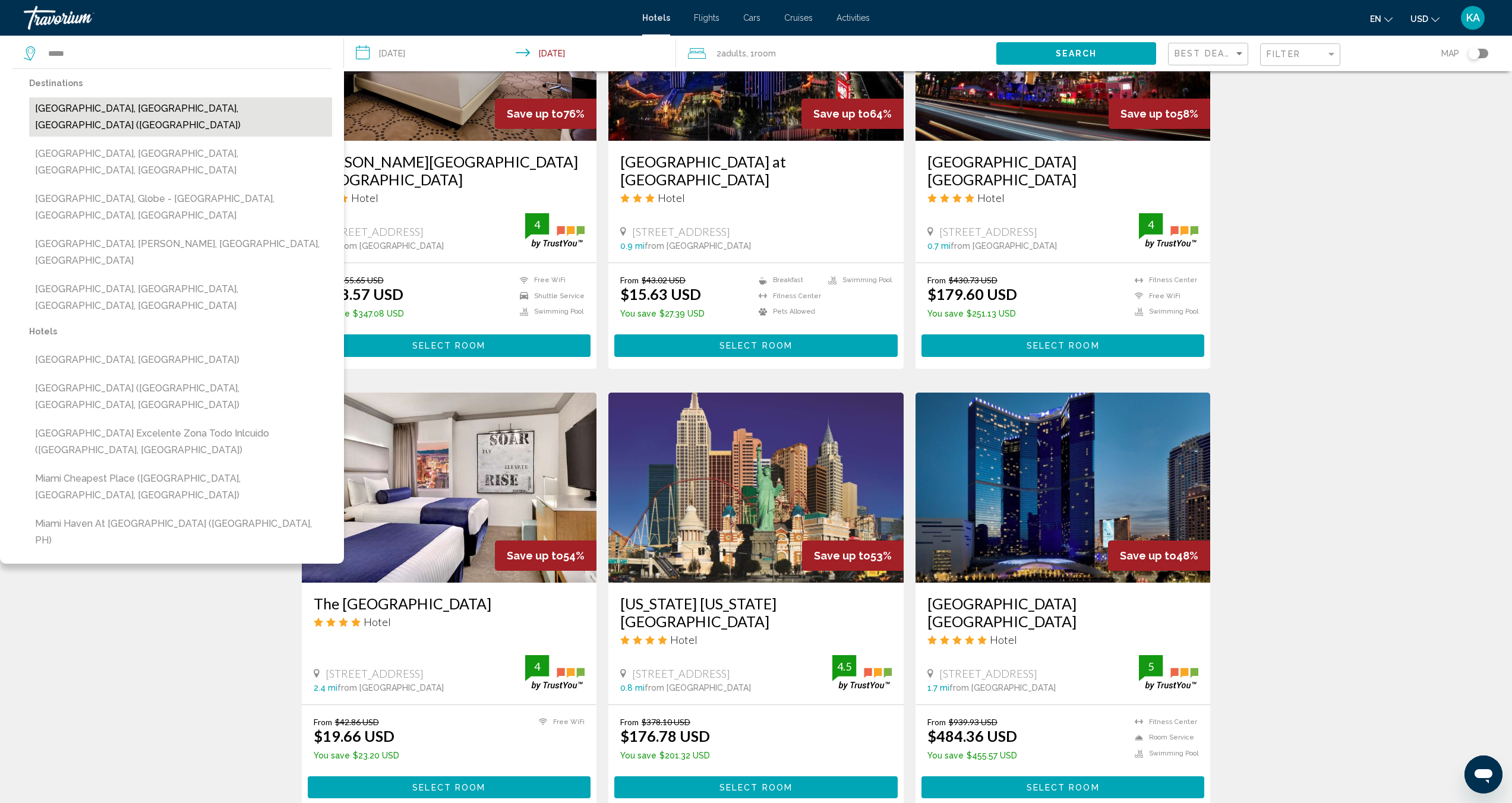
drag, startPoint x: 211, startPoint y: 52, endPoint x: 51, endPoint y: 111, distance: 170.5
click at [51, 111] on button "Miami, FL, United States (MIA)" at bounding box center [181, 116] width 303 height 39
type input "**********"
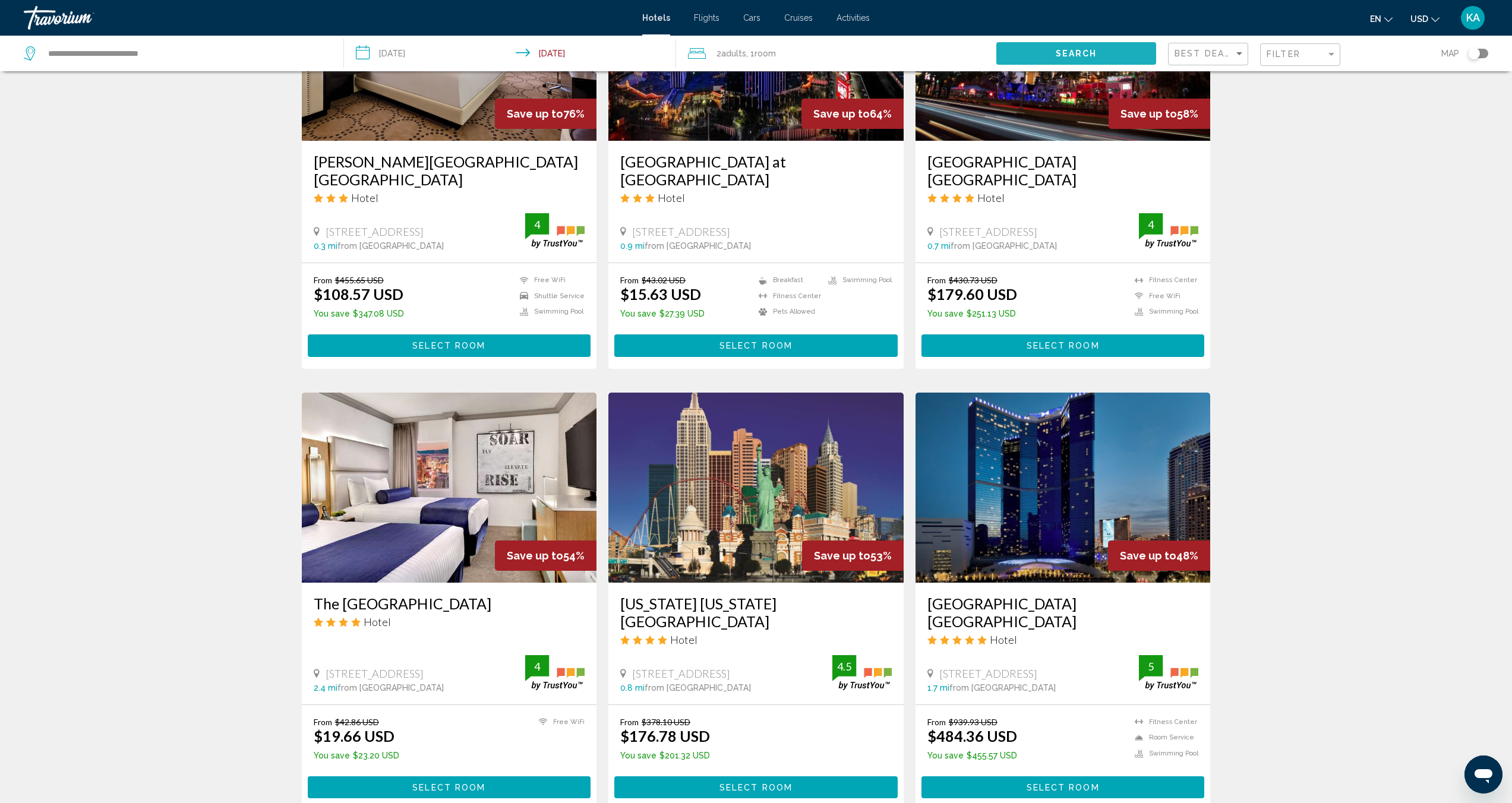
click at [1147, 51] on button "Search" at bounding box center [1075, 53] width 160 height 22
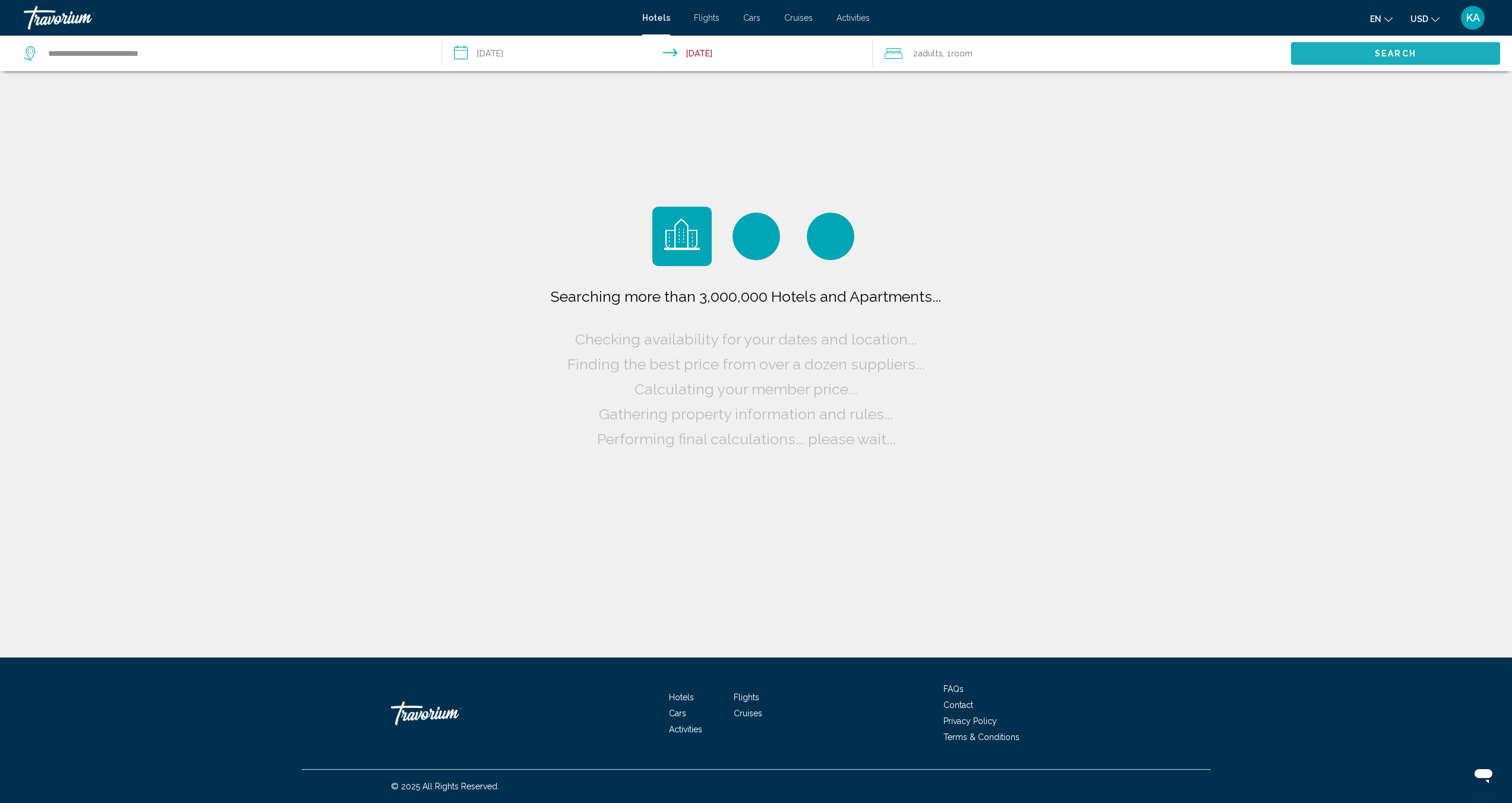
scroll to position [0, 0]
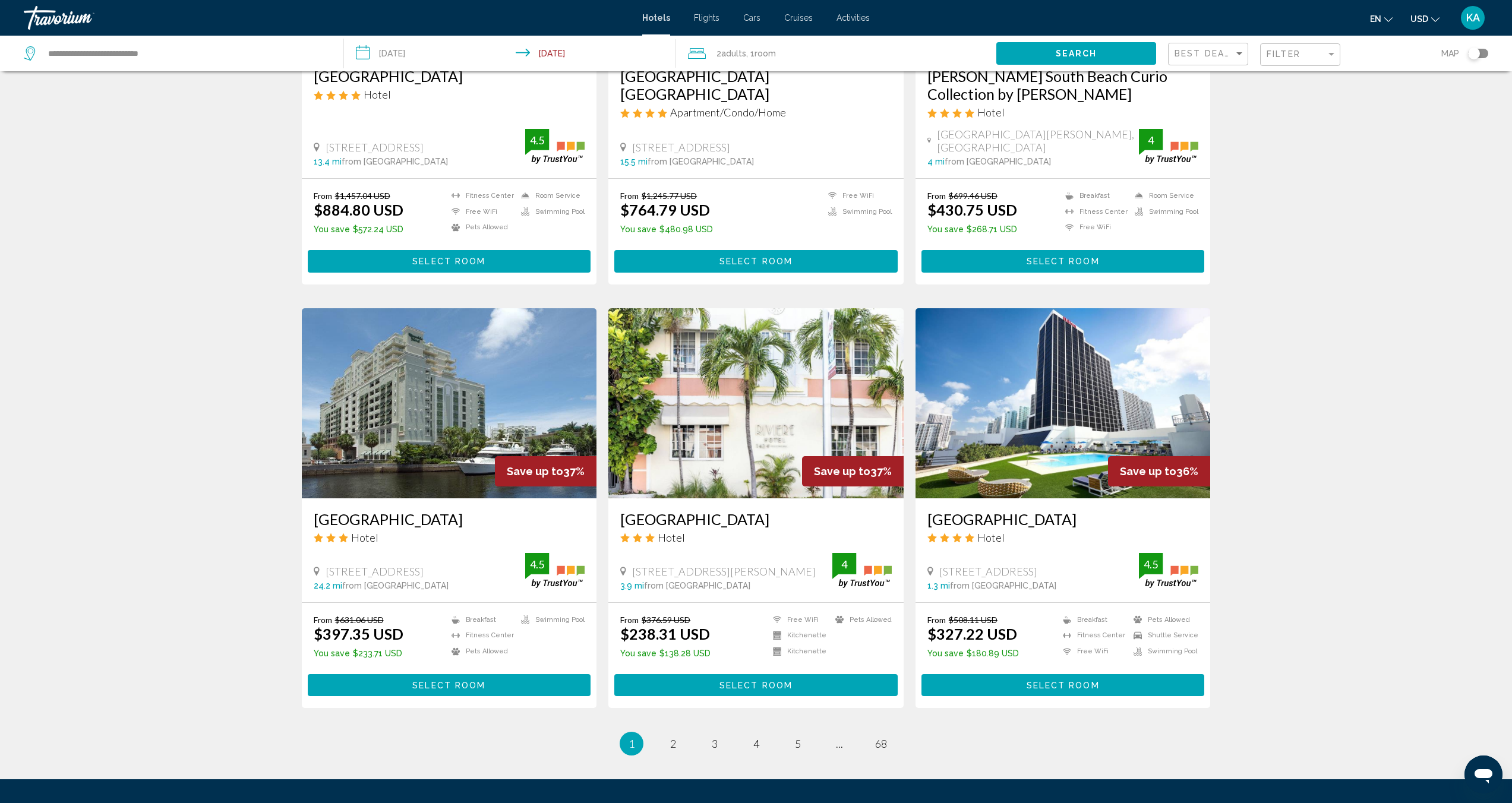
scroll to position [1121, 0]
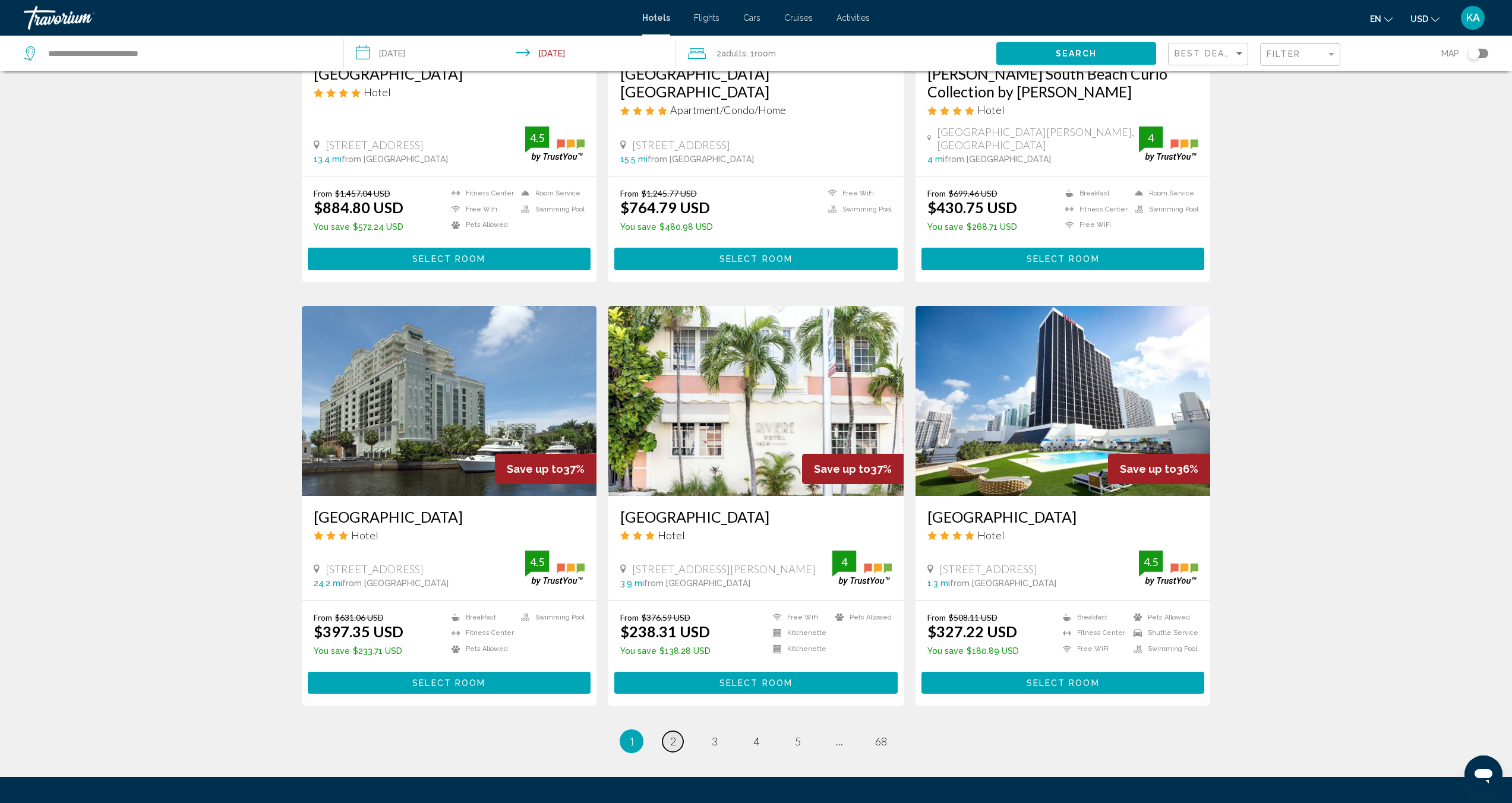
click at [673, 735] on span "2" at bounding box center [673, 741] width 6 height 13
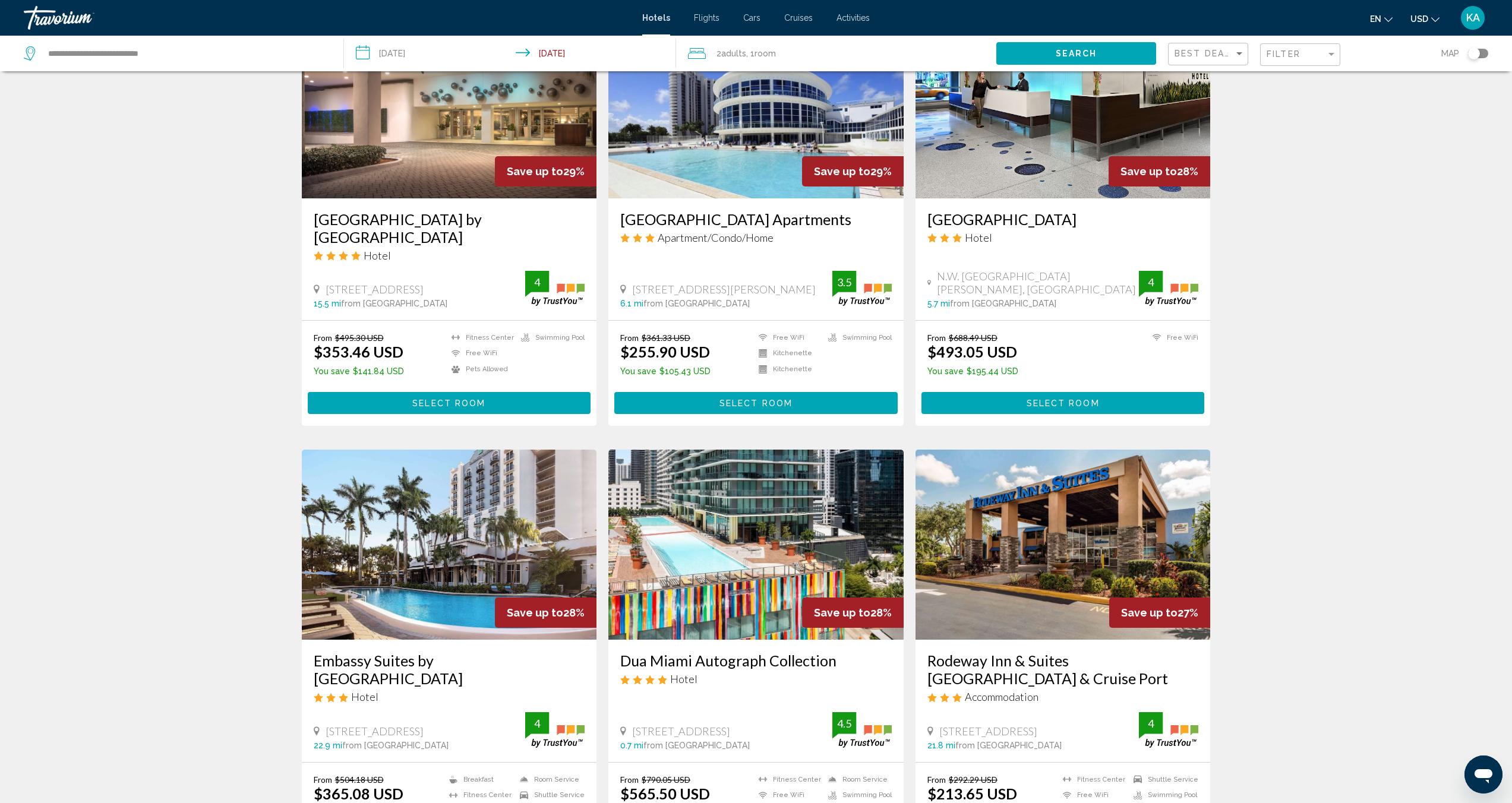
scroll to position [1071, 0]
